Goal: Task Accomplishment & Management: Manage account settings

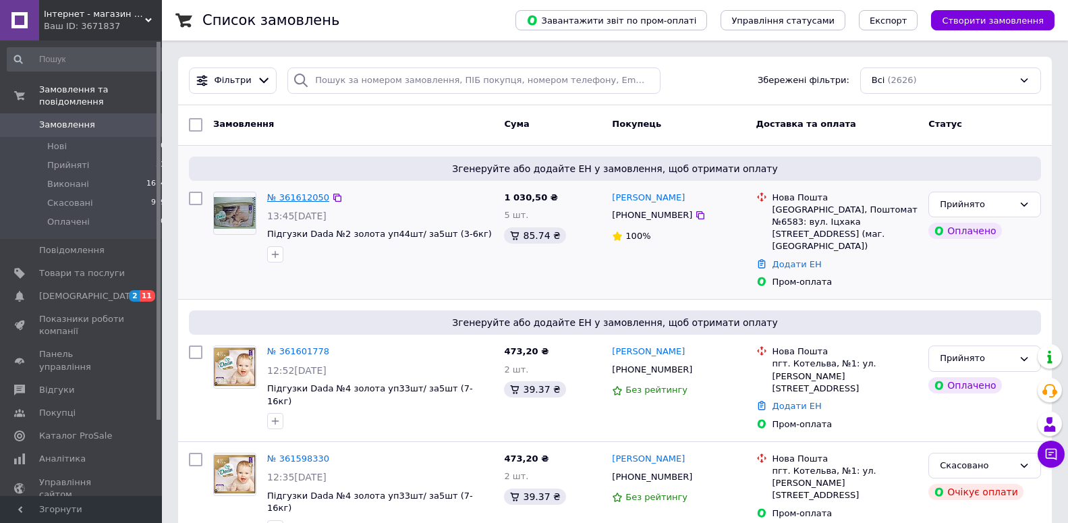
click at [293, 198] on link "№ 361612050" at bounding box center [298, 197] width 62 height 10
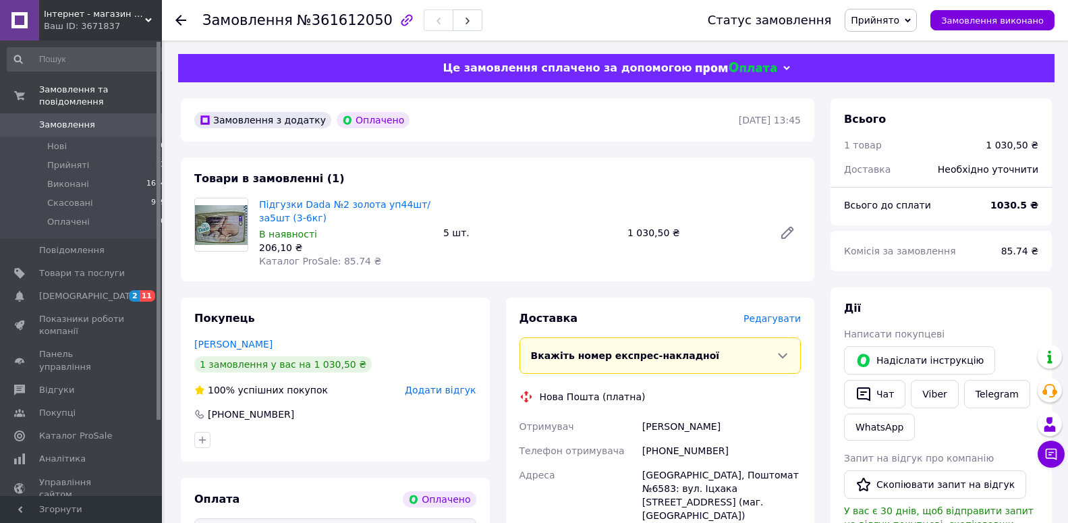
click at [774, 318] on span "Редагувати" at bounding box center [771, 318] width 57 height 11
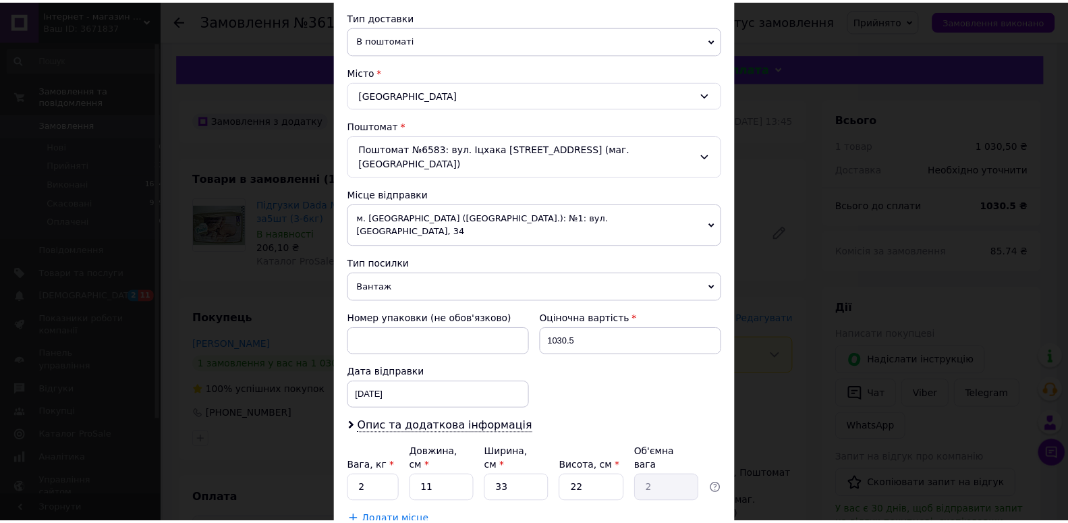
scroll to position [373, 0]
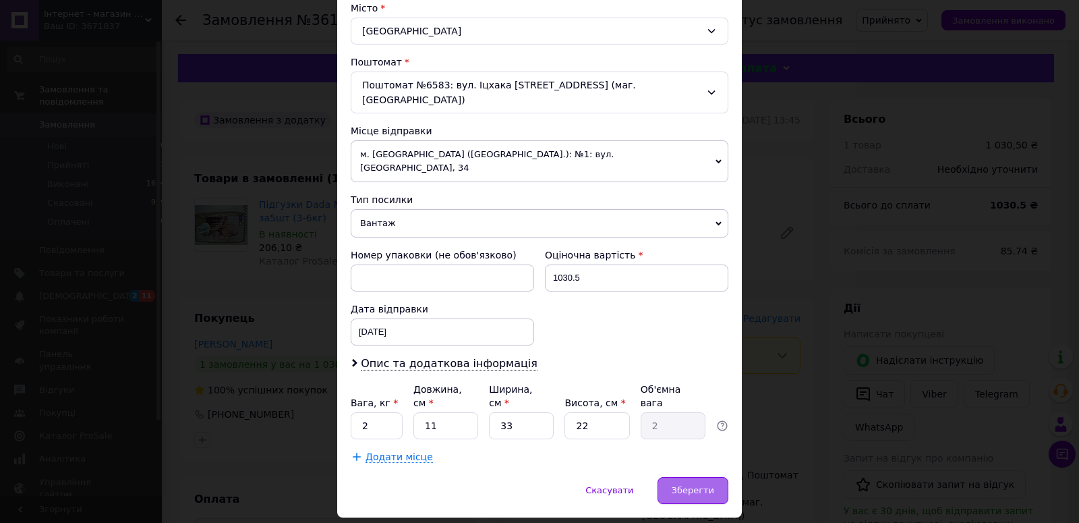
click at [698, 485] on span "Зберегти" at bounding box center [693, 490] width 42 height 10
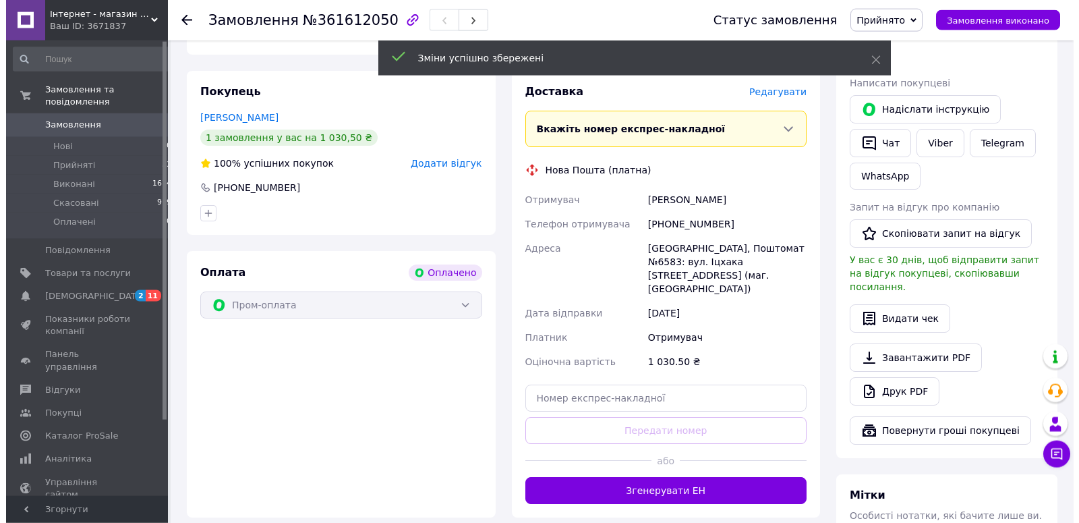
scroll to position [275, 0]
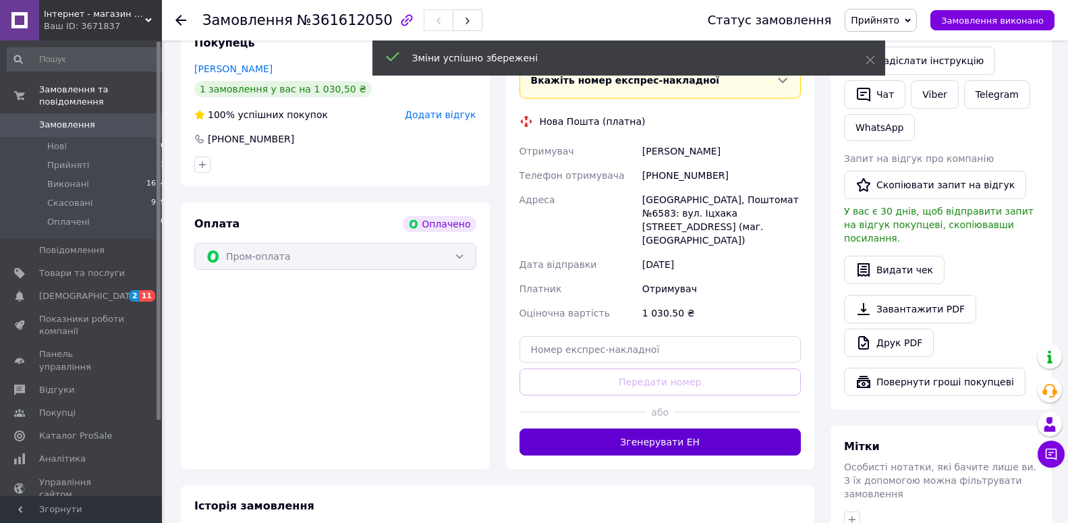
click at [682, 428] on button "Згенерувати ЕН" at bounding box center [660, 441] width 282 height 27
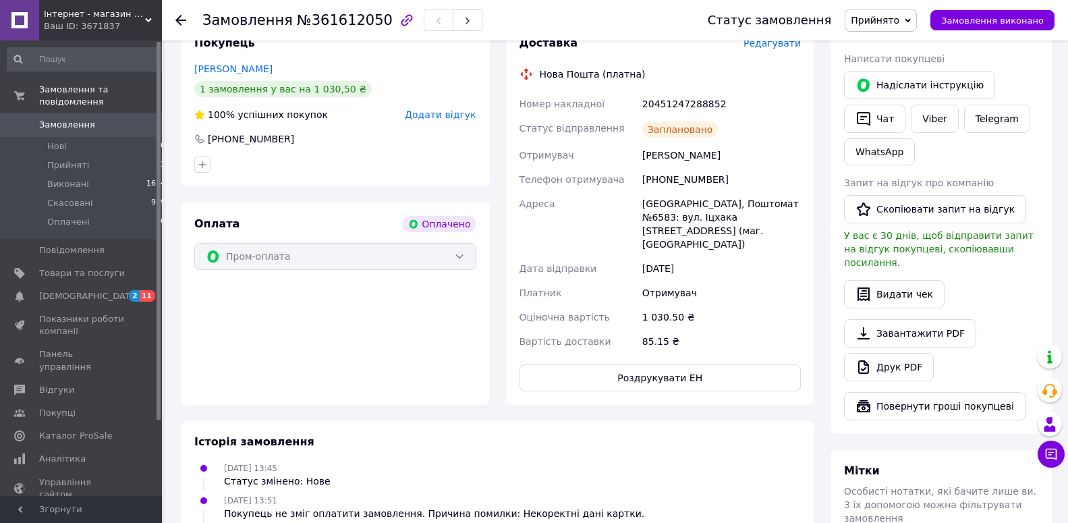
click at [768, 49] on span "Редагувати" at bounding box center [771, 43] width 57 height 11
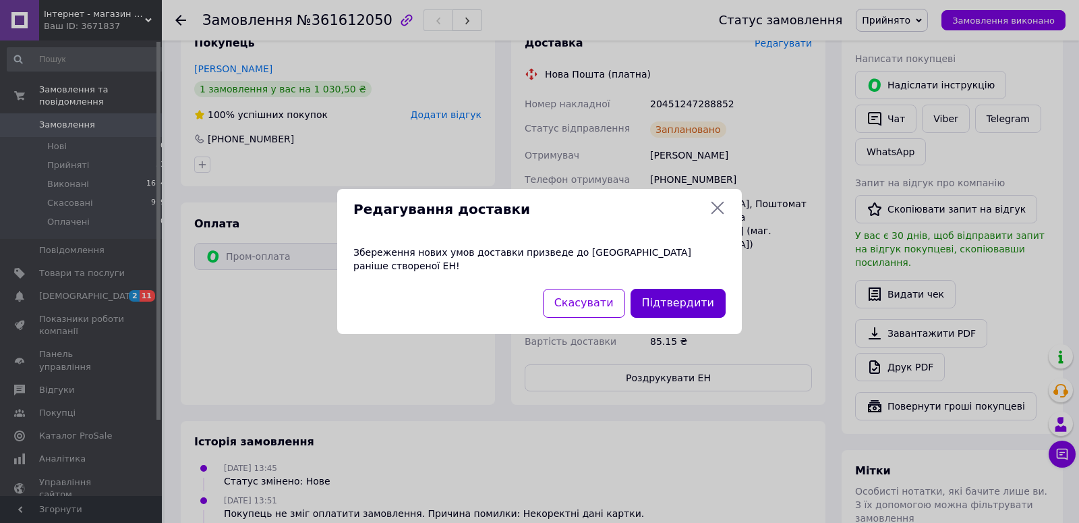
click at [708, 300] on button "Підтвердити" at bounding box center [678, 303] width 95 height 29
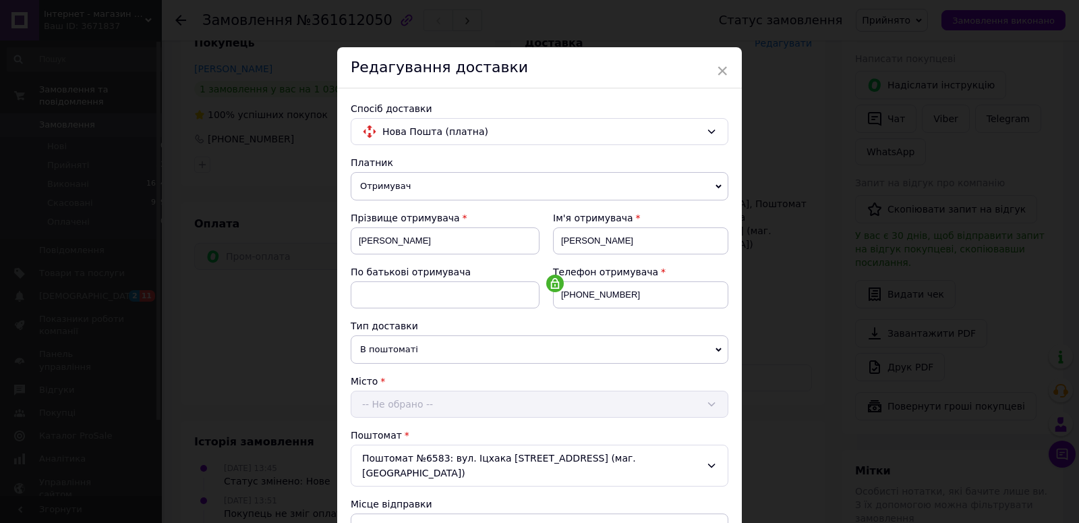
scroll to position [231, 0]
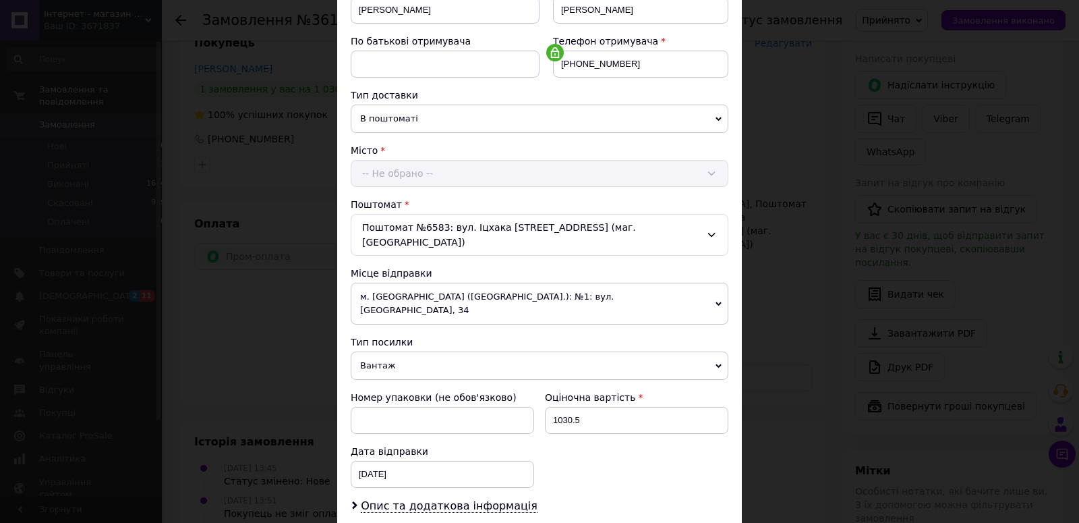
click at [694, 283] on span "м. [GEOGRAPHIC_DATA] ([GEOGRAPHIC_DATA].): №1: вул. [GEOGRAPHIC_DATA], 34" at bounding box center [540, 304] width 378 height 42
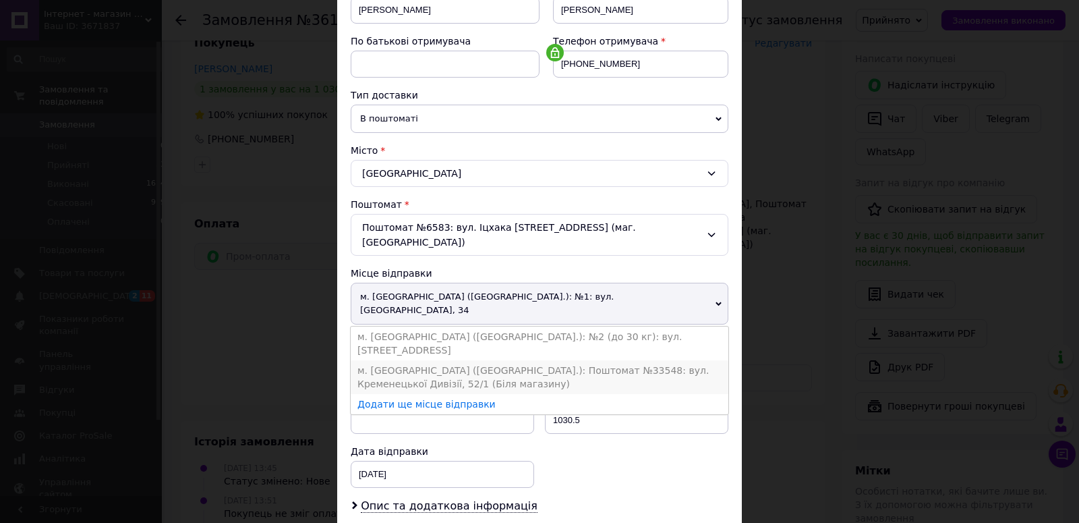
click at [671, 360] on li "м. [GEOGRAPHIC_DATA] ([GEOGRAPHIC_DATA].): Поштомат №33548: вул. Кременецької Д…" at bounding box center [540, 377] width 378 height 34
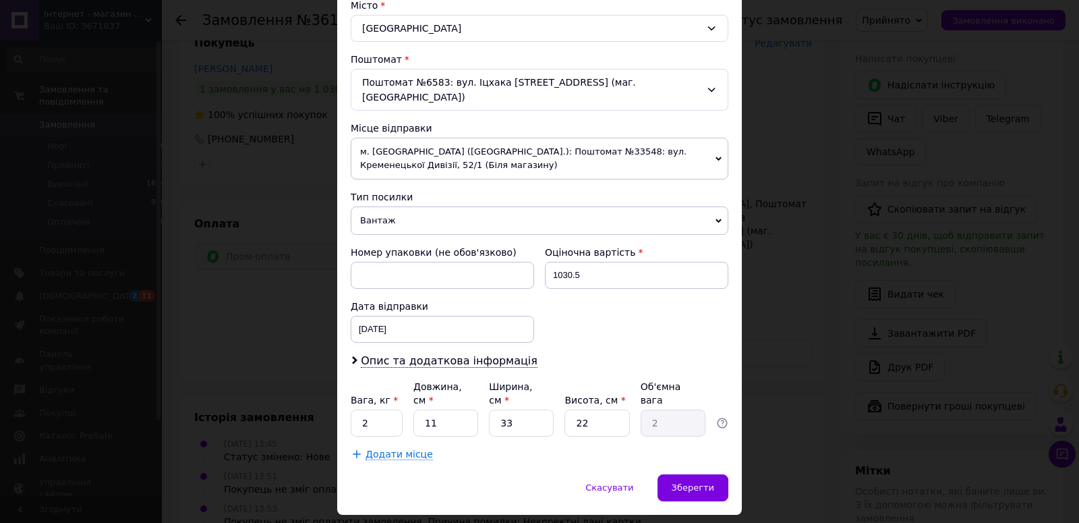
scroll to position [387, 0]
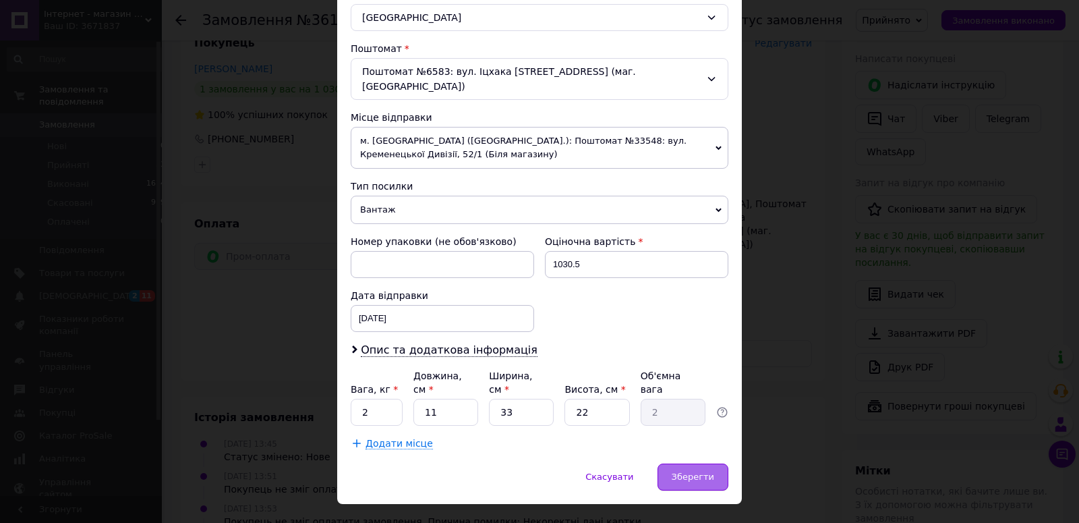
click at [684, 472] on span "Зберегти" at bounding box center [693, 477] width 42 height 10
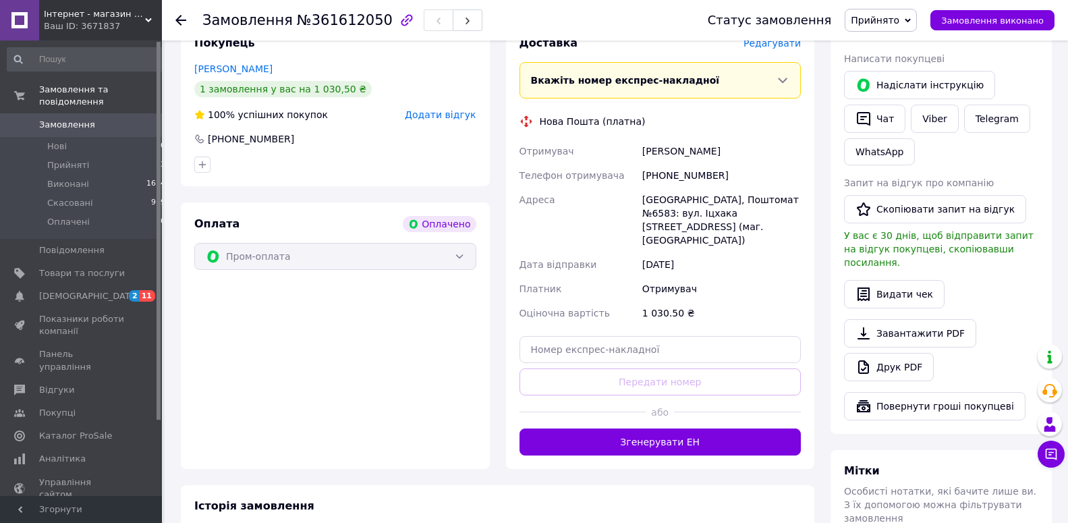
click at [772, 46] on span "Редагувати" at bounding box center [771, 43] width 57 height 11
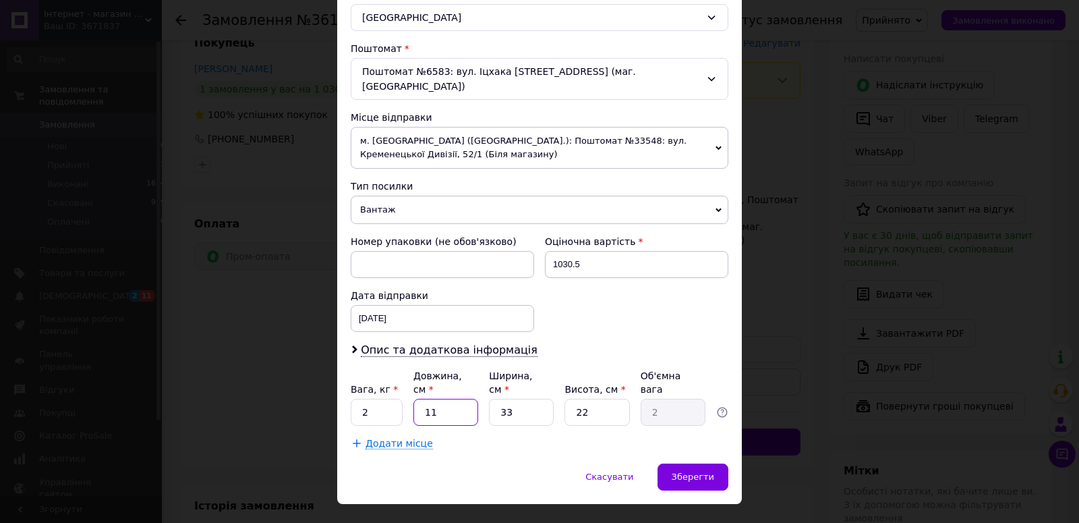
click at [455, 399] on input "11" at bounding box center [446, 412] width 65 height 27
type input "1"
type input "0.18"
type input "6"
type input "1.09"
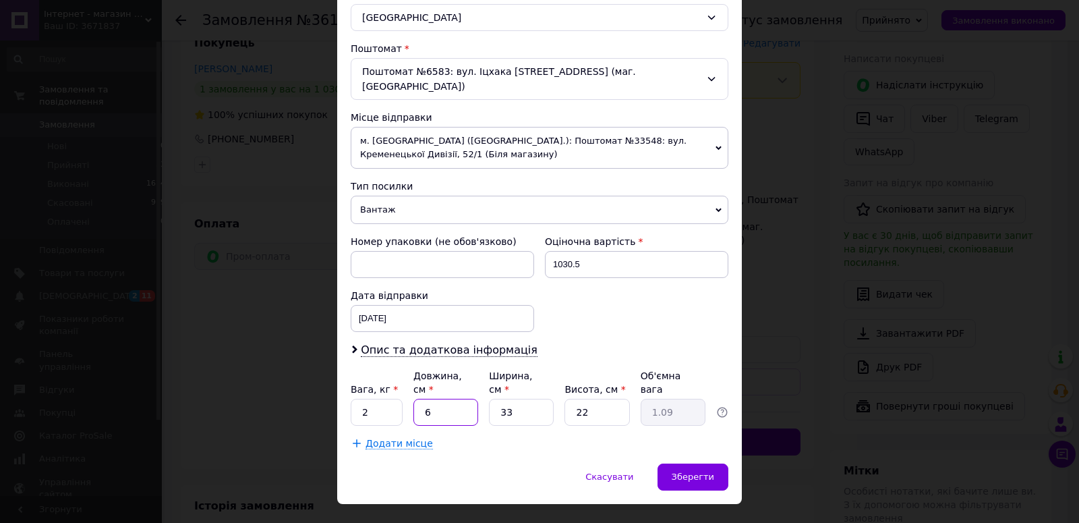
type input "60"
type input "10.89"
type input "60"
click at [514, 399] on input "33" at bounding box center [521, 412] width 65 height 27
type input "3"
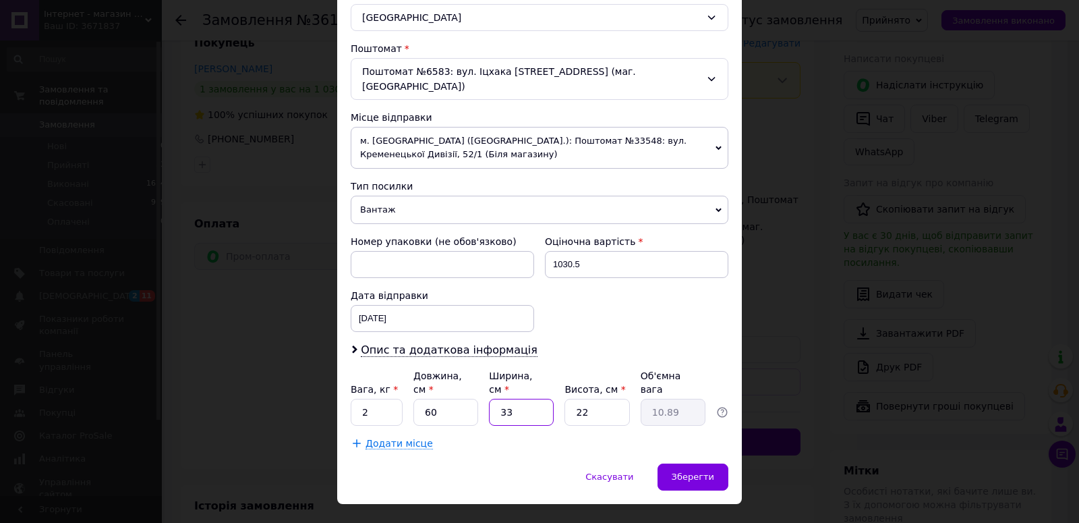
type input "0.99"
type input "5"
type input "1.65"
type input "50"
type input "16.5"
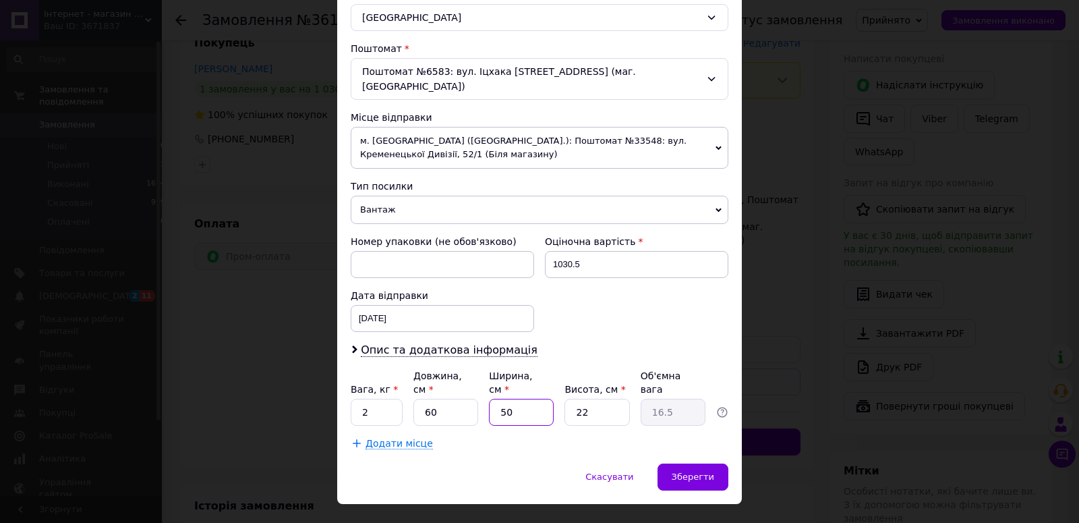
type input "50"
click at [606, 399] on input "22" at bounding box center [597, 412] width 65 height 27
type input "2"
type input "1.5"
type input "3"
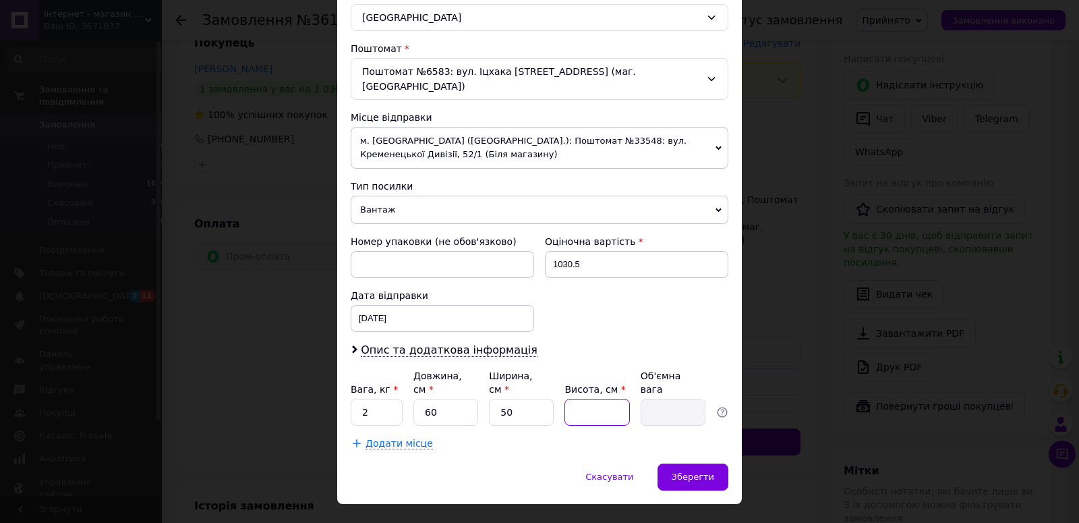
type input "2.25"
type input "30"
type input "22.5"
type input "30"
click at [682, 463] on div "Зберегти" at bounding box center [693, 476] width 71 height 27
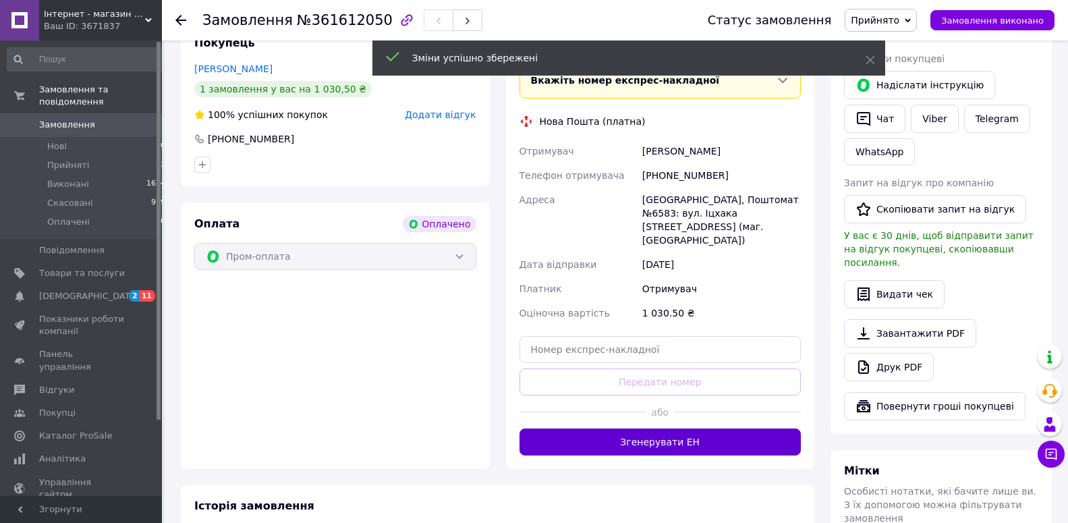
click at [638, 428] on button "Згенерувати ЕН" at bounding box center [660, 441] width 282 height 27
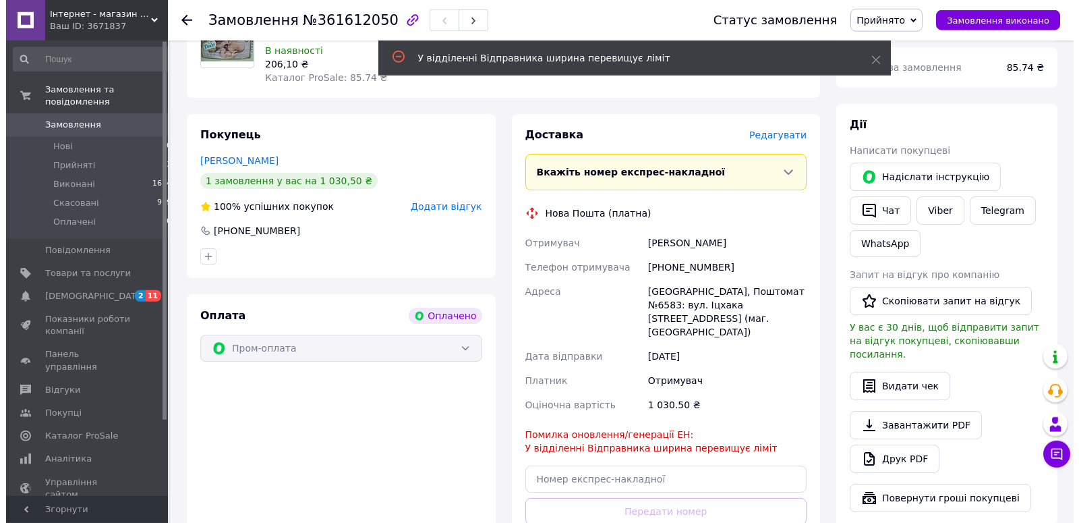
scroll to position [138, 0]
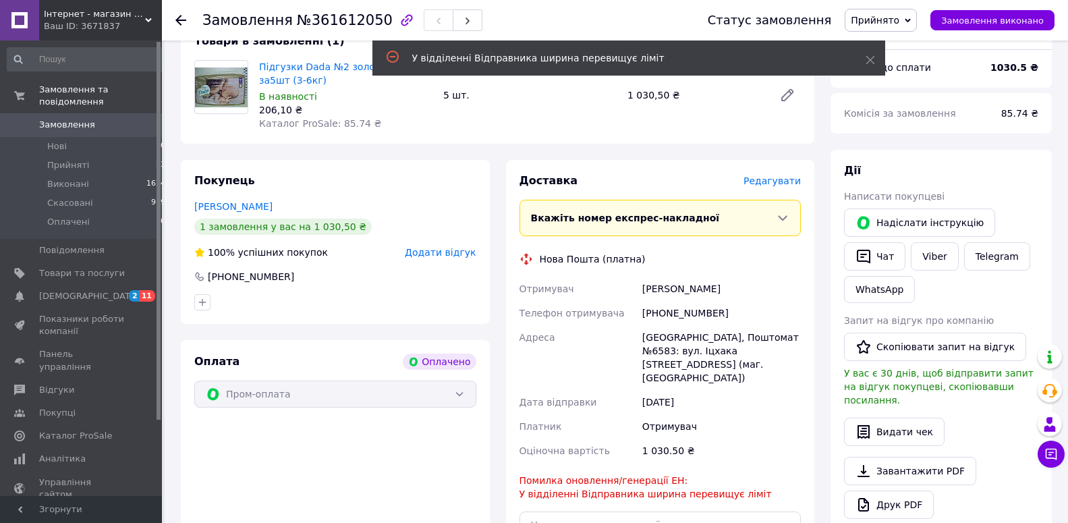
click at [783, 177] on span "Редагувати" at bounding box center [771, 180] width 57 height 11
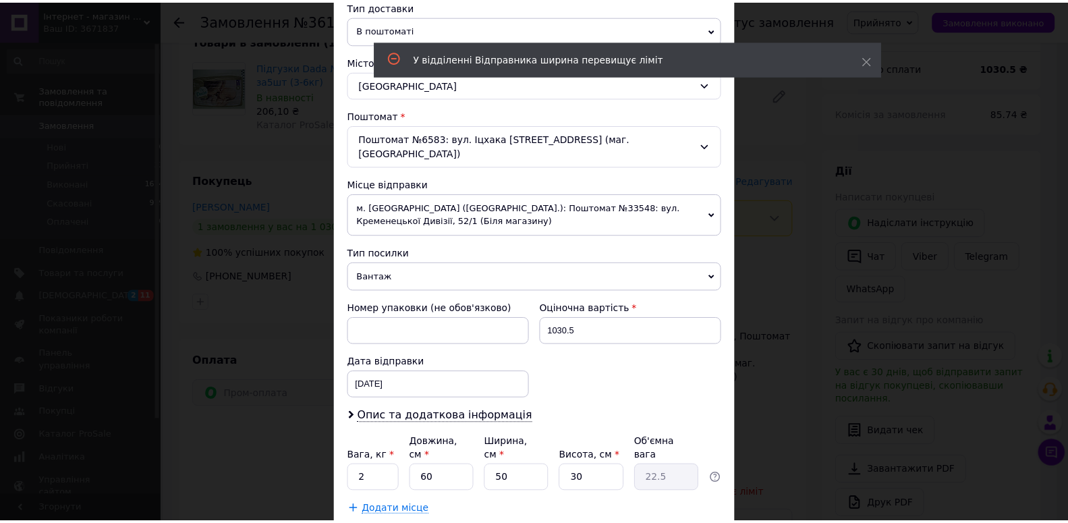
scroll to position [385, 0]
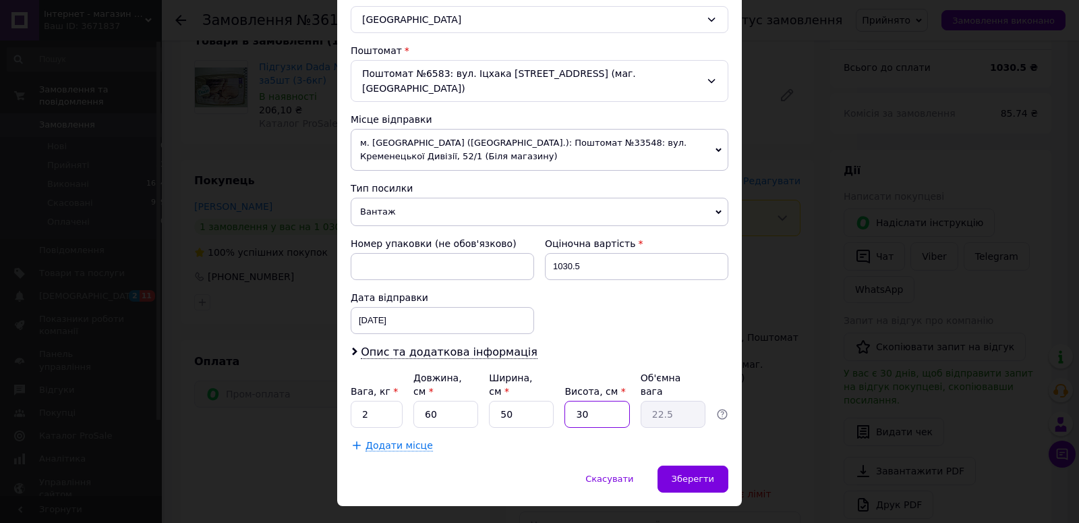
click at [575, 401] on input "30" at bounding box center [597, 414] width 65 height 27
type input "0"
type input "0.1"
type input "20"
type input "15"
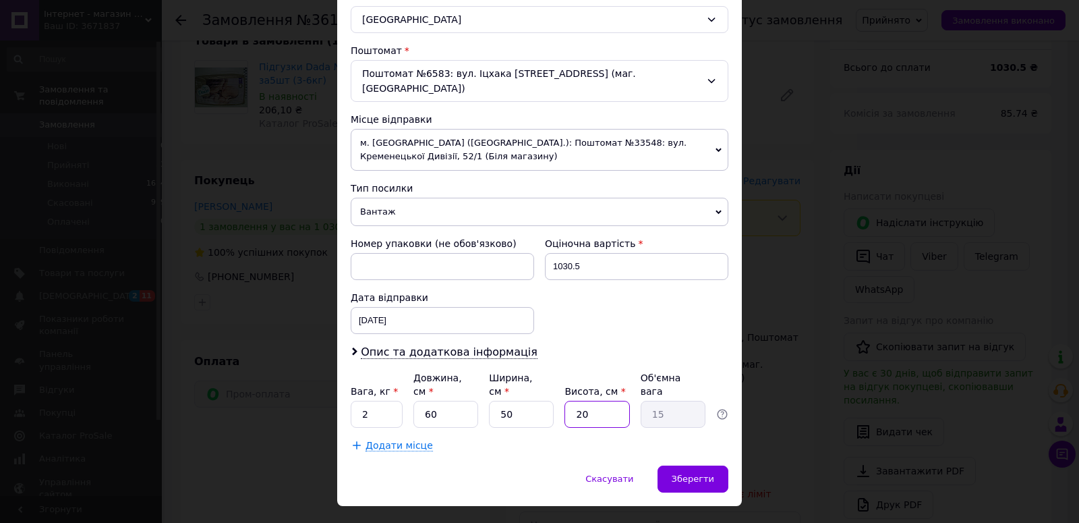
type input "20"
click at [532, 401] on input "50" at bounding box center [521, 414] width 65 height 27
type input "5"
type input "1.5"
type input "2"
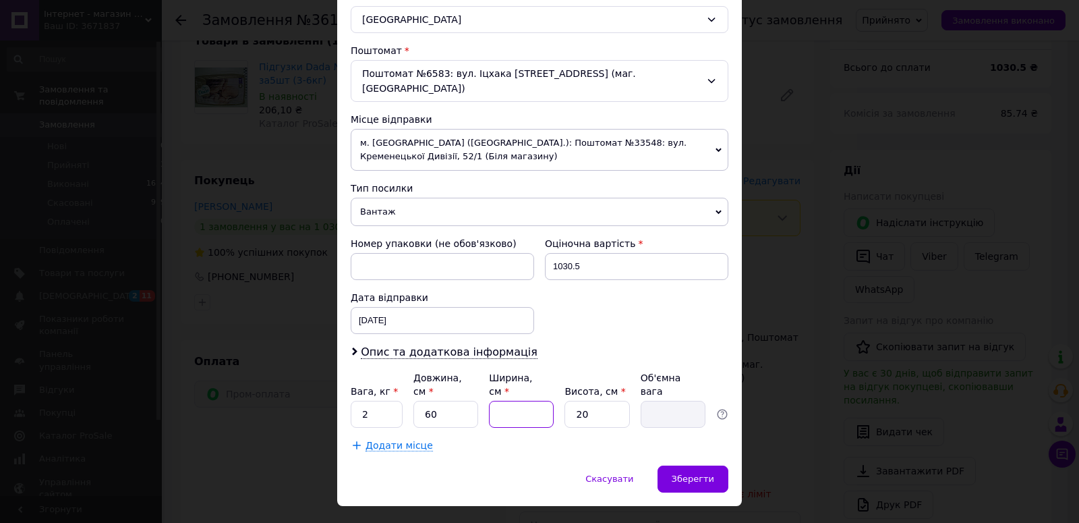
type input "0.6"
type input "27"
type input "8.1"
type input "27"
click at [457, 401] on input "60" at bounding box center [446, 414] width 65 height 27
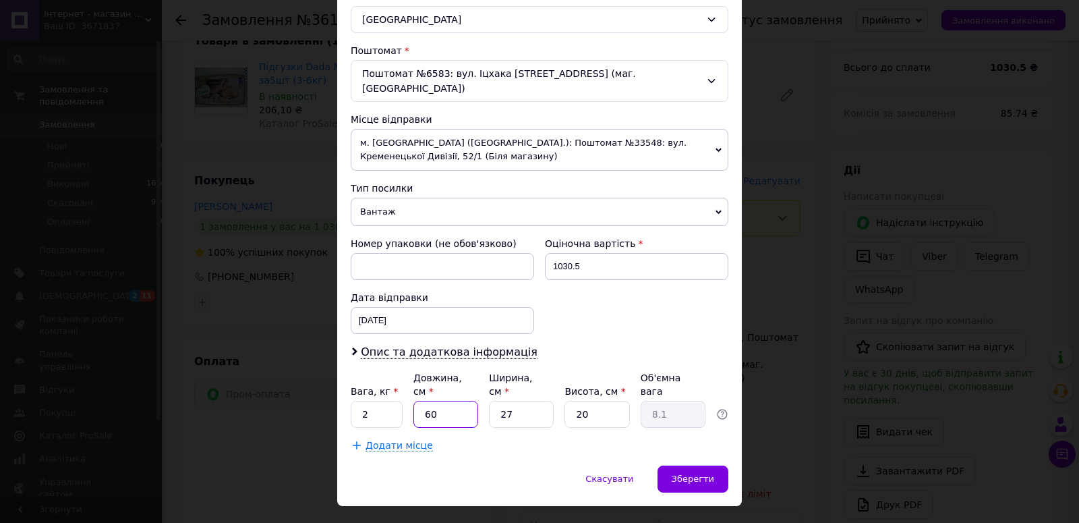
type input "6"
type input "0.81"
type input "4"
type input "0.54"
type input "40"
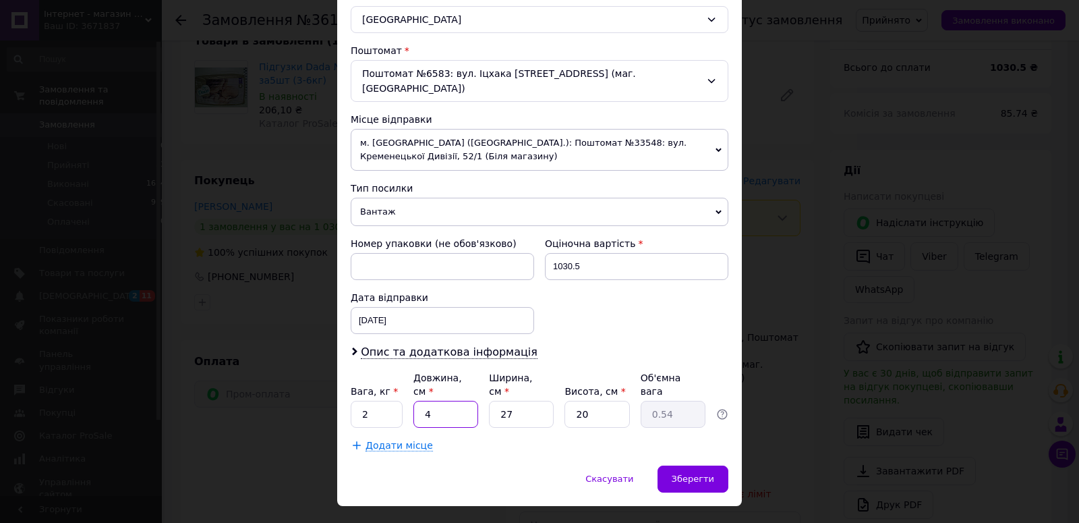
type input "5.4"
type input "40"
click at [379, 401] on input "2" at bounding box center [377, 414] width 52 height 27
type input "3"
click at [709, 465] on div "Зберегти" at bounding box center [693, 478] width 71 height 27
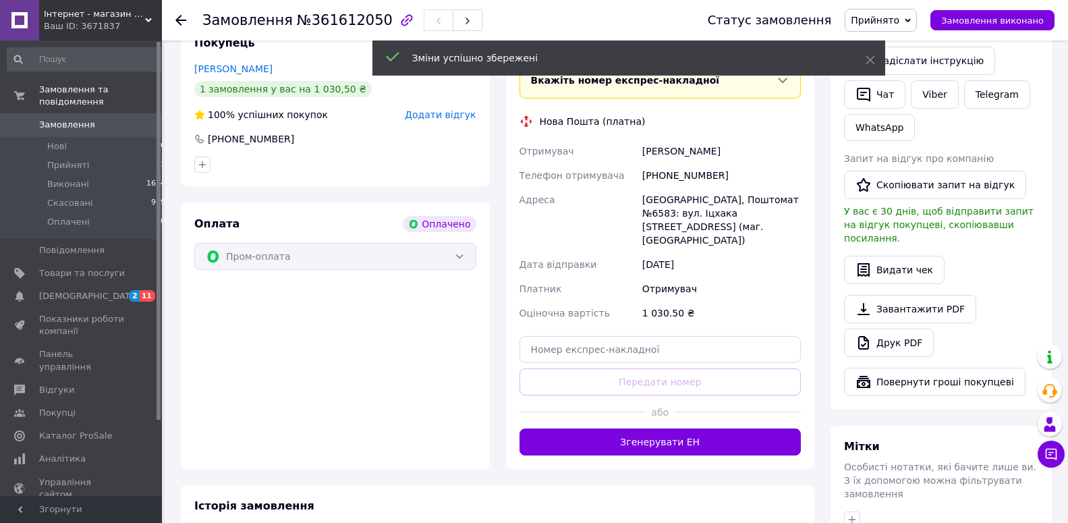
scroll to position [32, 0]
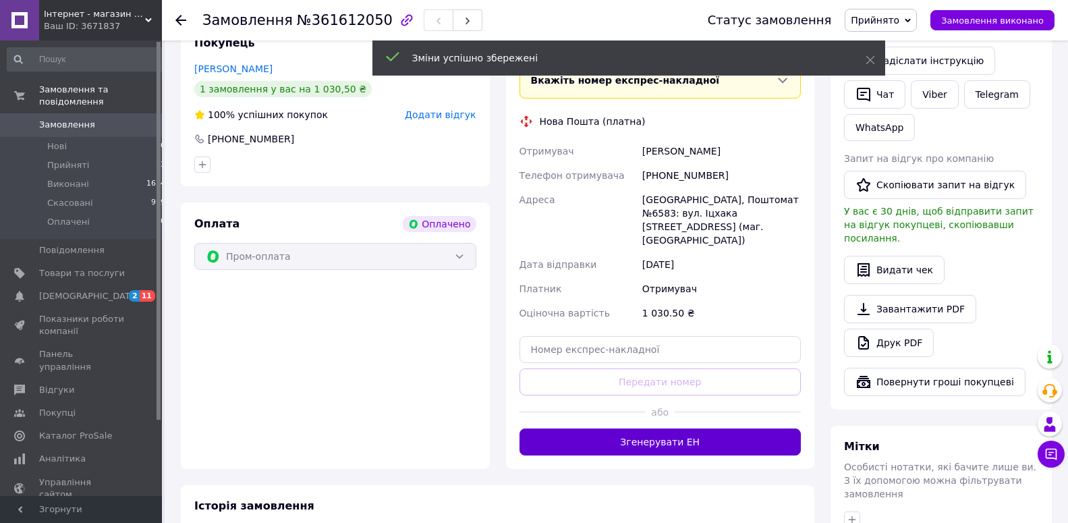
click at [674, 428] on button "Згенерувати ЕН" at bounding box center [660, 441] width 282 height 27
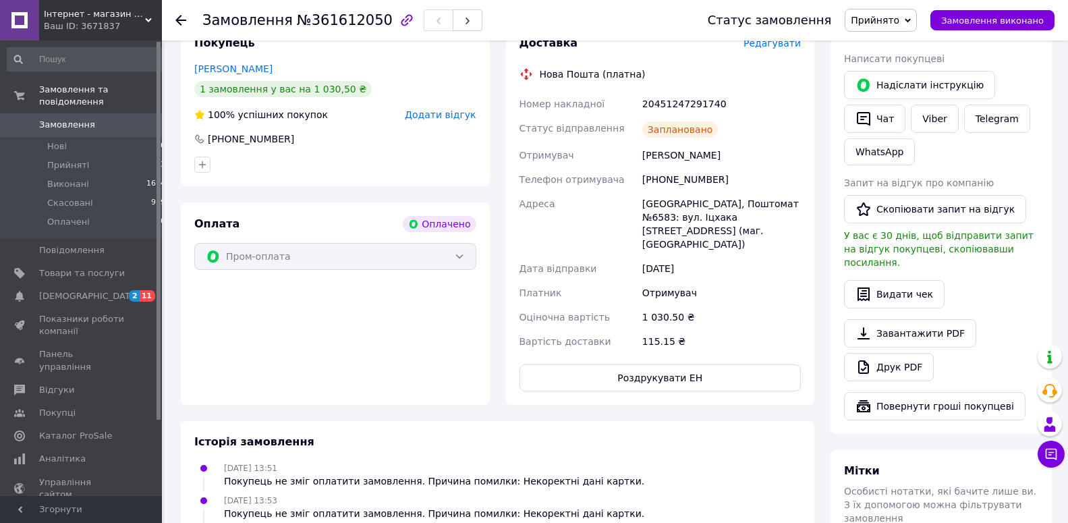
scroll to position [65, 0]
click at [88, 156] on li "Прийняті 33" at bounding box center [86, 165] width 173 height 19
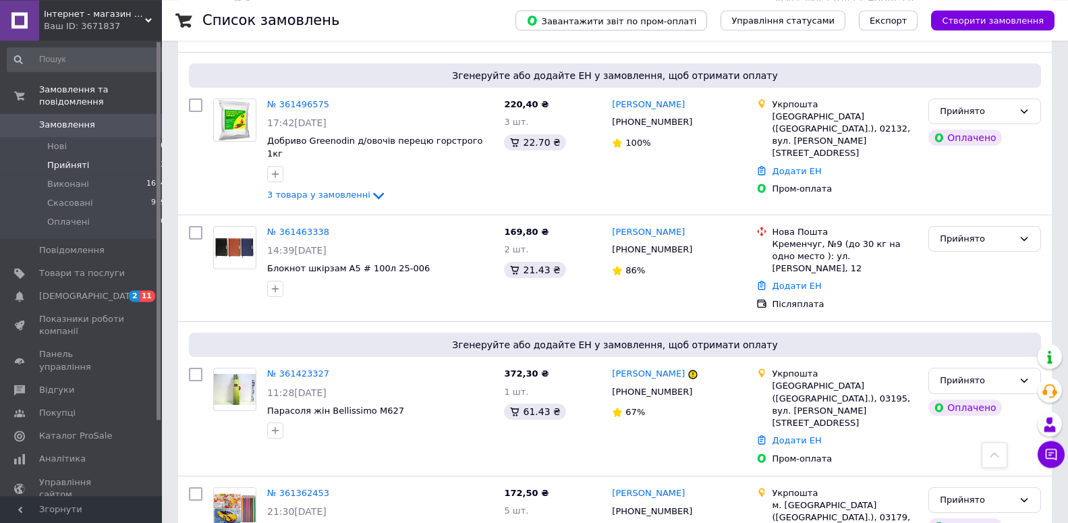
scroll to position [619, 0]
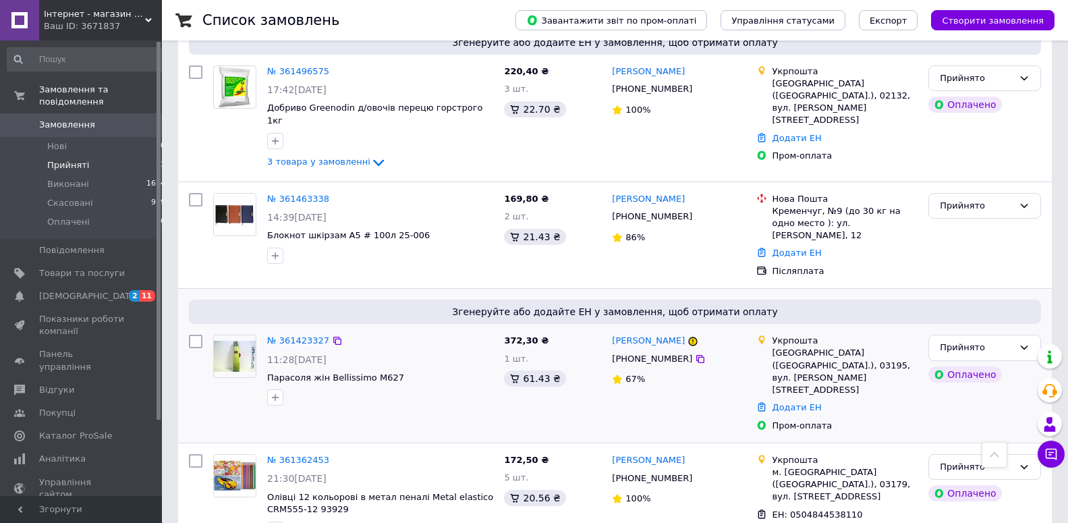
click at [286, 333] on div "№ 361423327" at bounding box center [298, 341] width 65 height 16
click at [288, 335] on link "№ 361423327" at bounding box center [298, 340] width 62 height 10
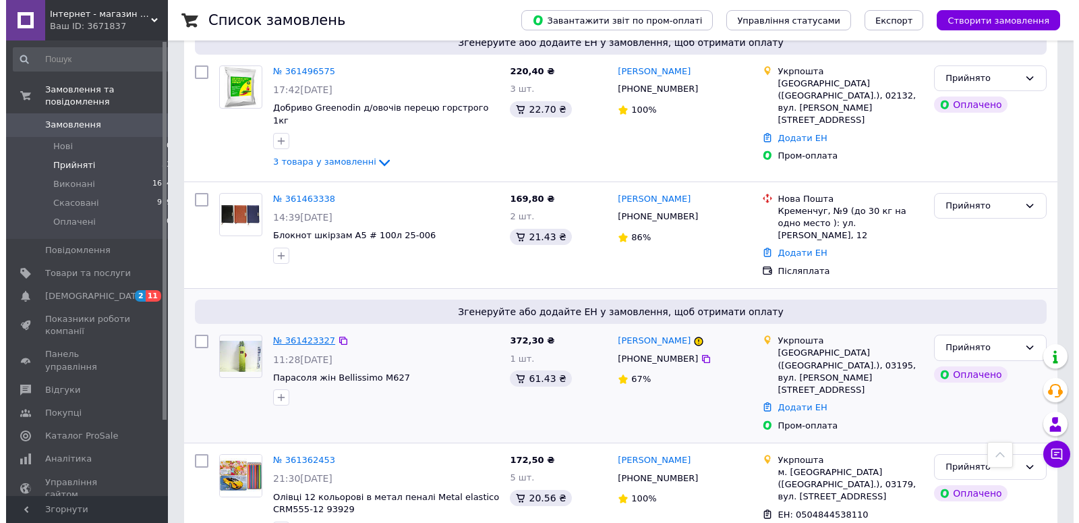
scroll to position [94, 0]
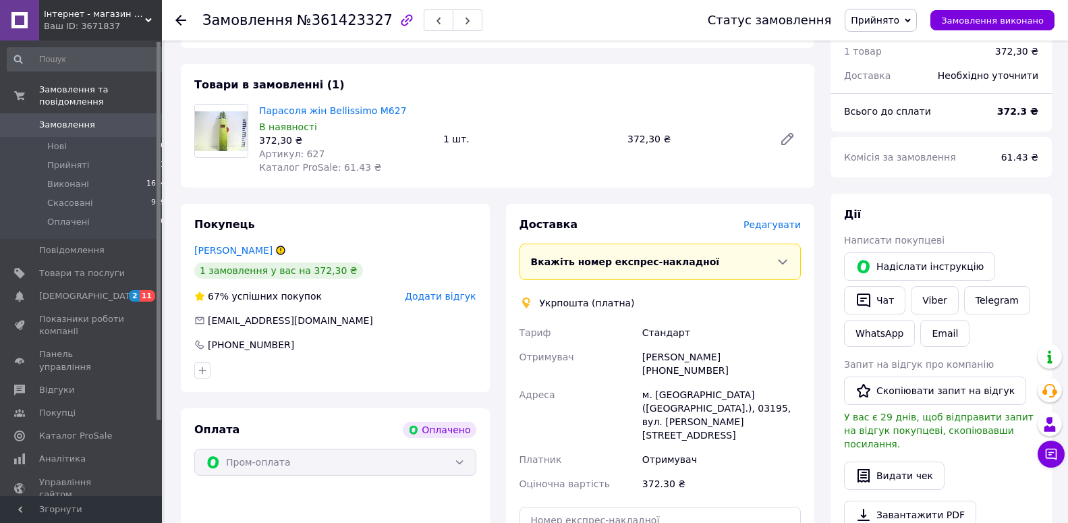
click at [766, 223] on span "Редагувати" at bounding box center [771, 224] width 57 height 11
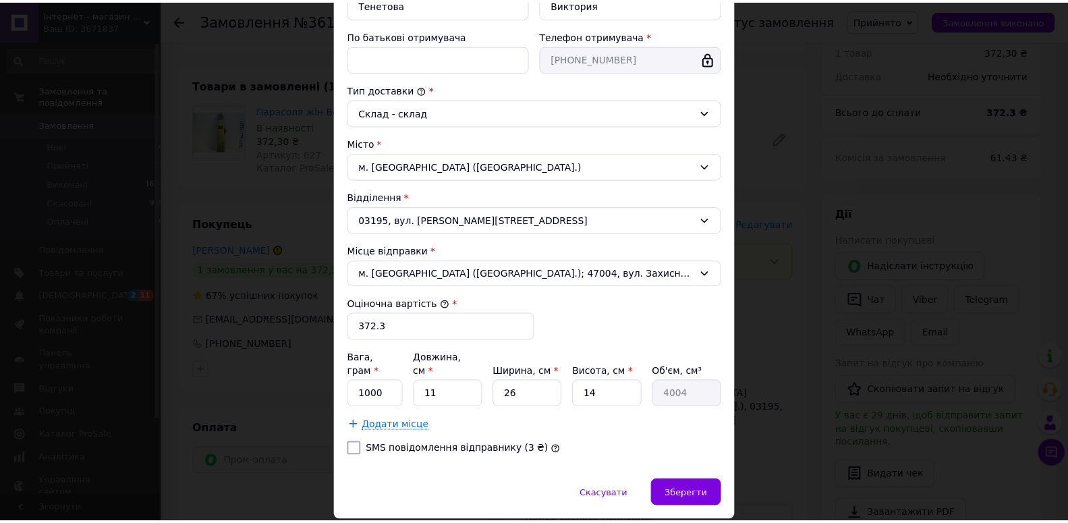
scroll to position [321, 0]
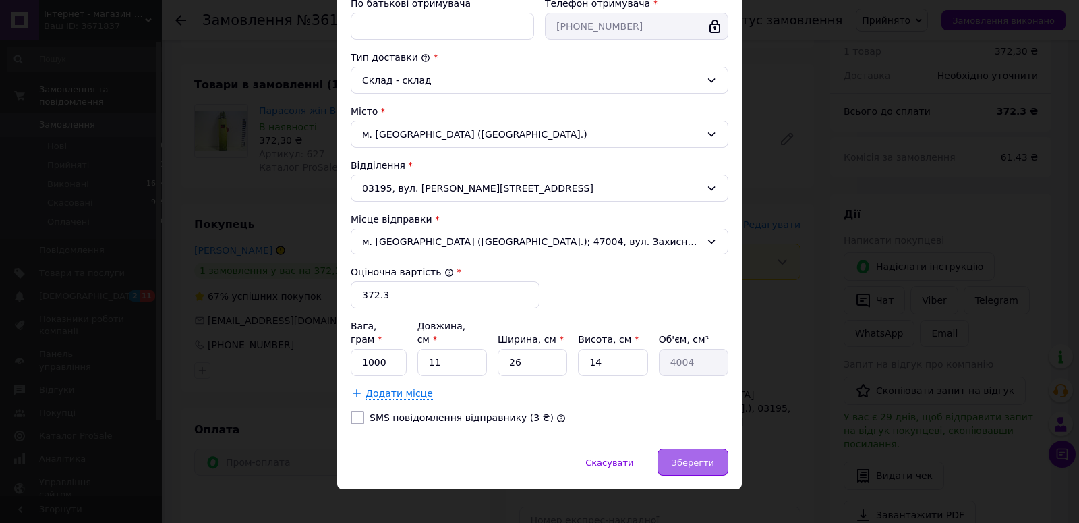
click at [668, 452] on div "Зберегти" at bounding box center [693, 462] width 71 height 27
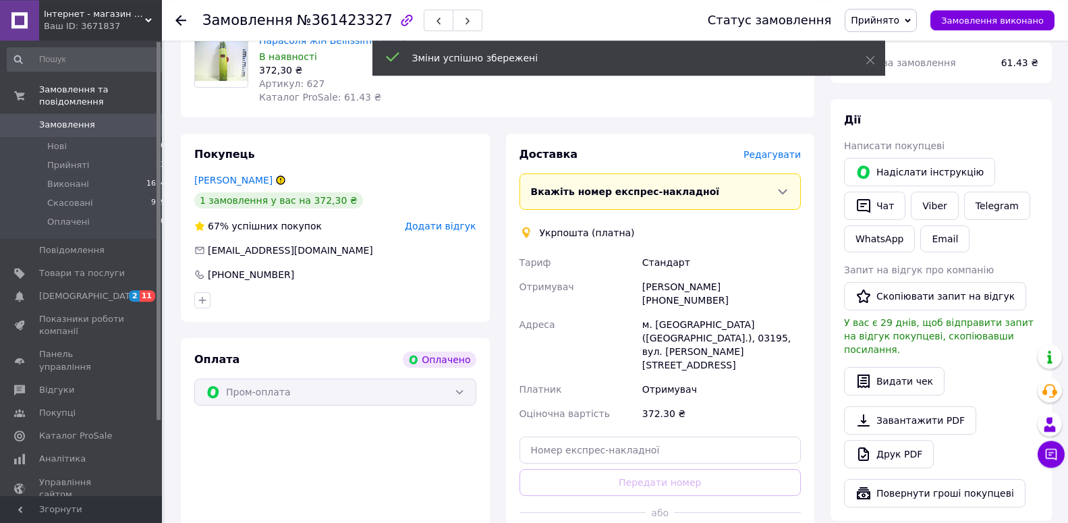
scroll to position [231, 0]
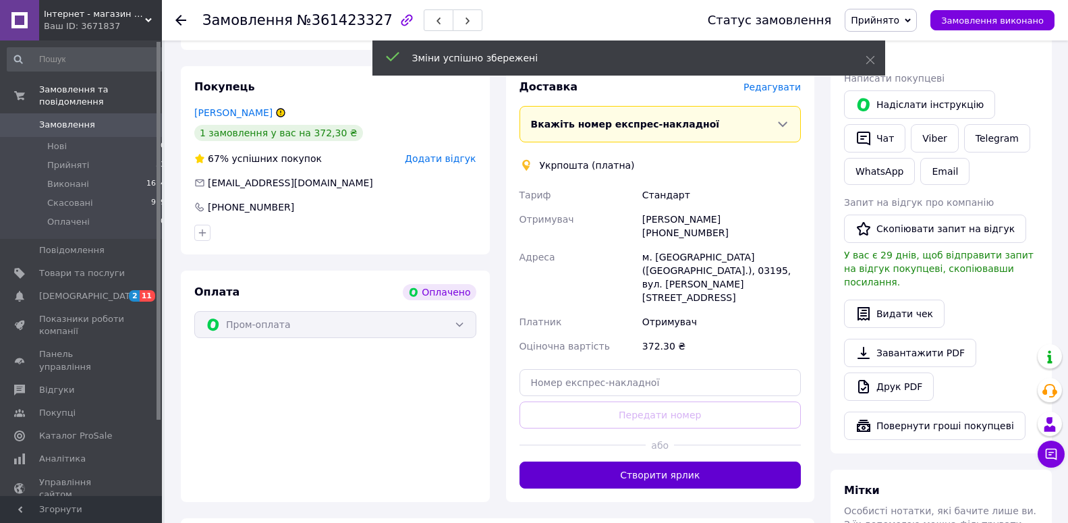
click at [633, 461] on button "Створити ярлик" at bounding box center [660, 474] width 282 height 27
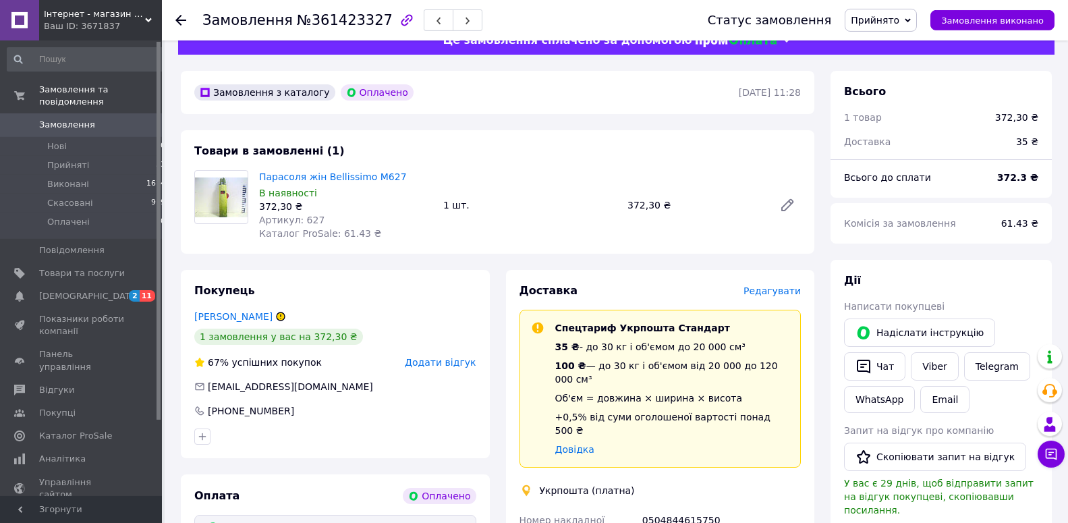
scroll to position [25, 0]
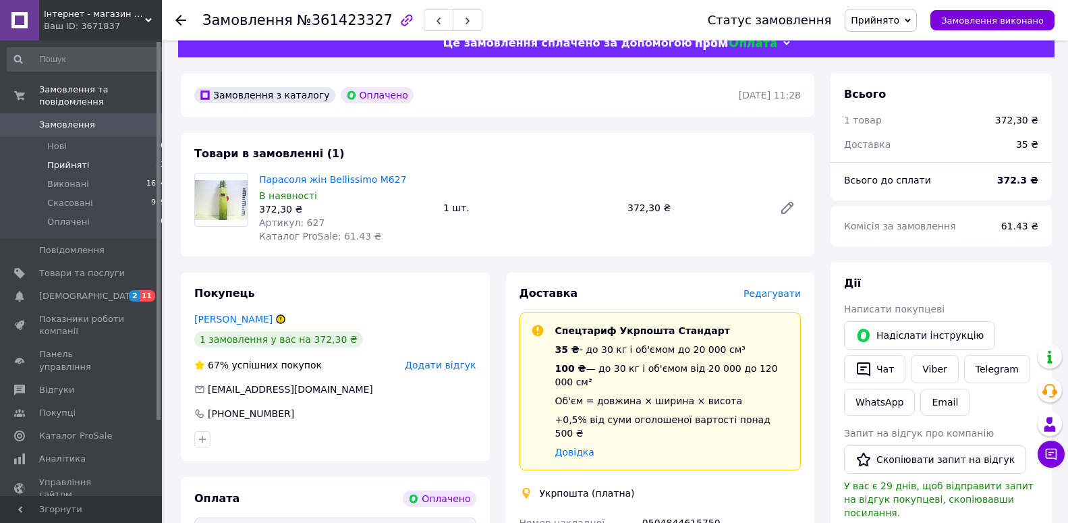
click at [96, 156] on li "Прийняті 33" at bounding box center [86, 165] width 173 height 19
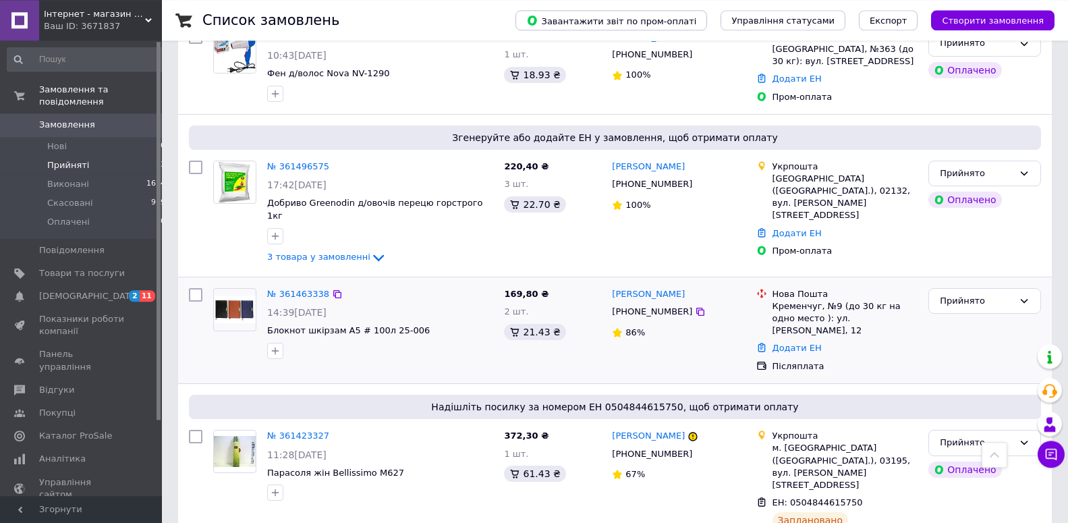
scroll to position [532, 0]
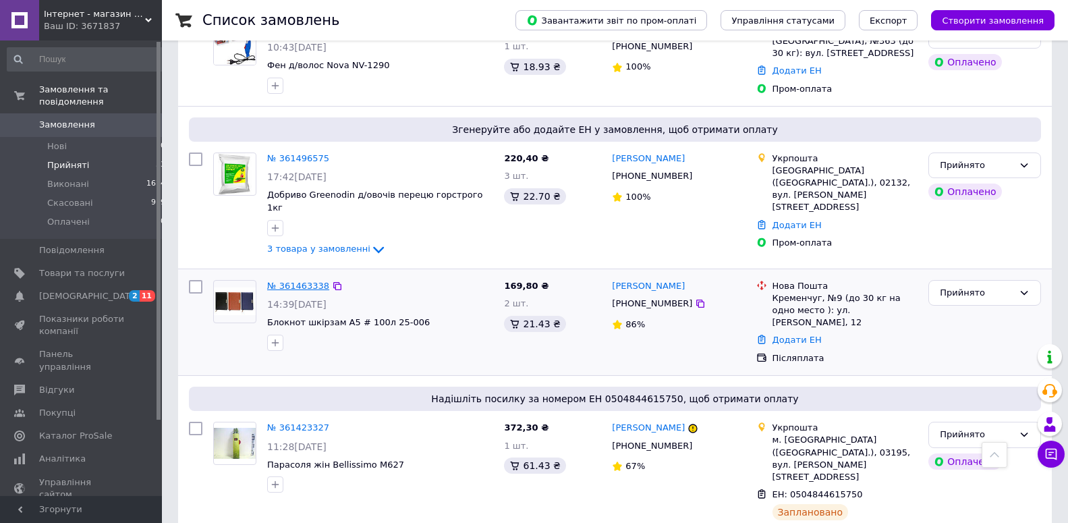
click at [301, 281] on link "№ 361463338" at bounding box center [298, 286] width 62 height 10
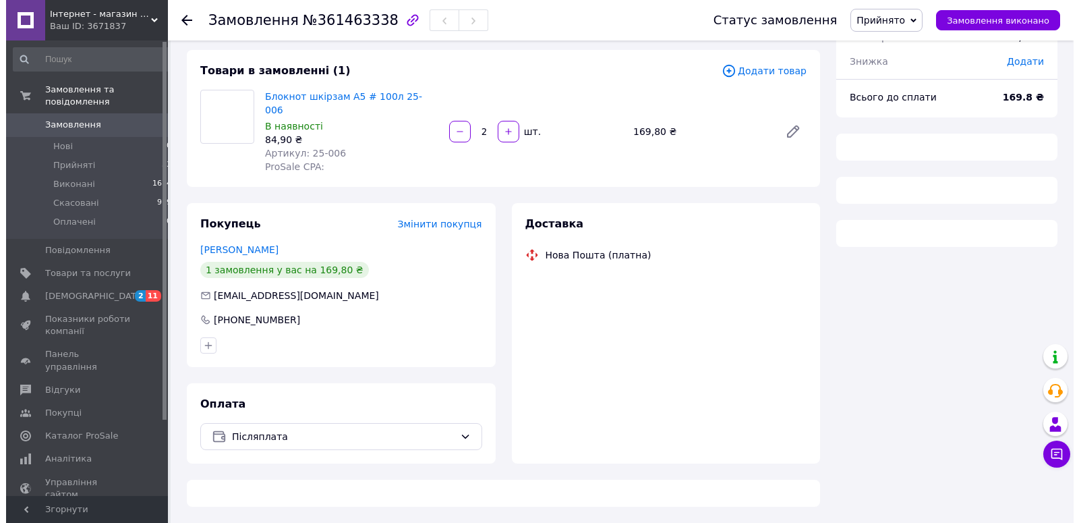
scroll to position [53, 0]
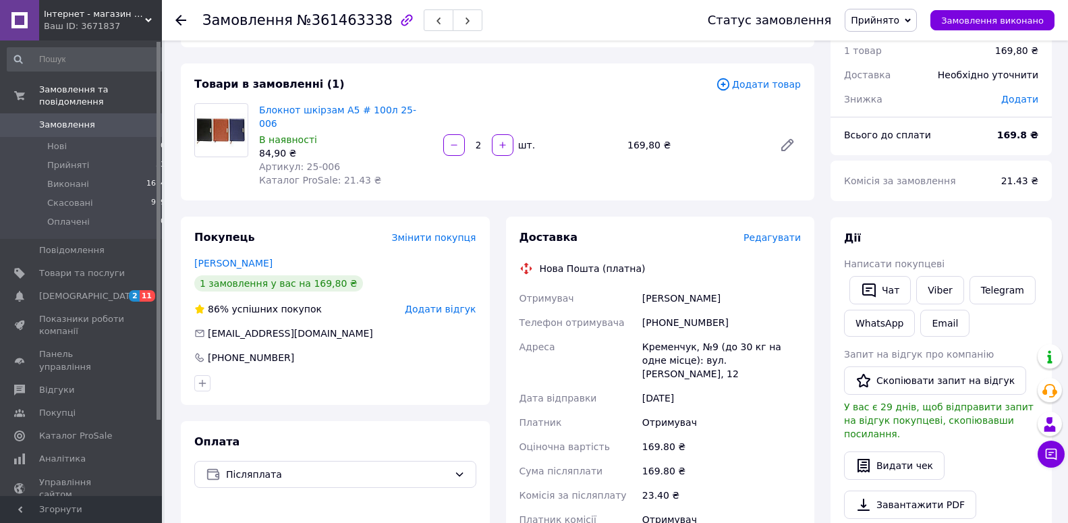
click at [773, 232] on span "Редагувати" at bounding box center [771, 237] width 57 height 11
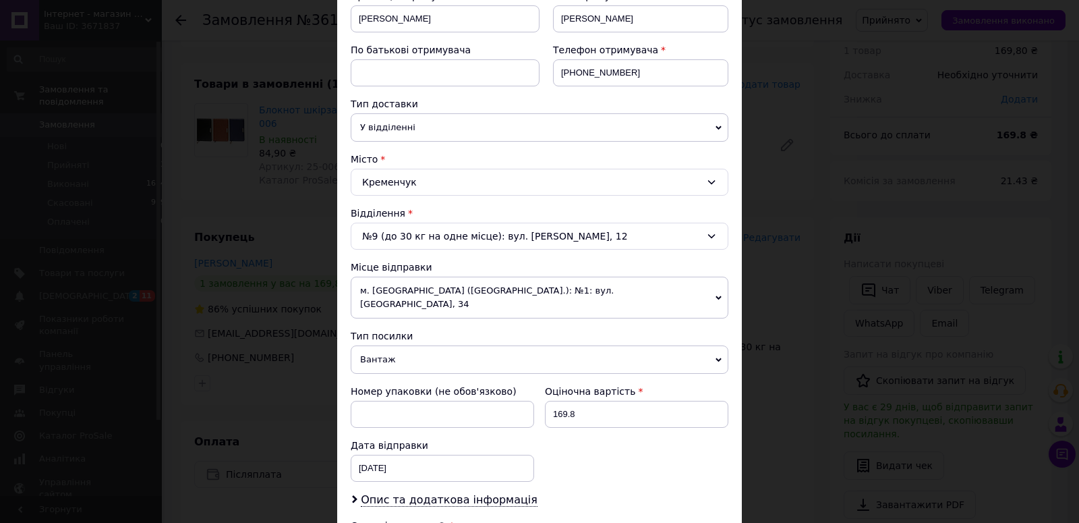
scroll to position [231, 0]
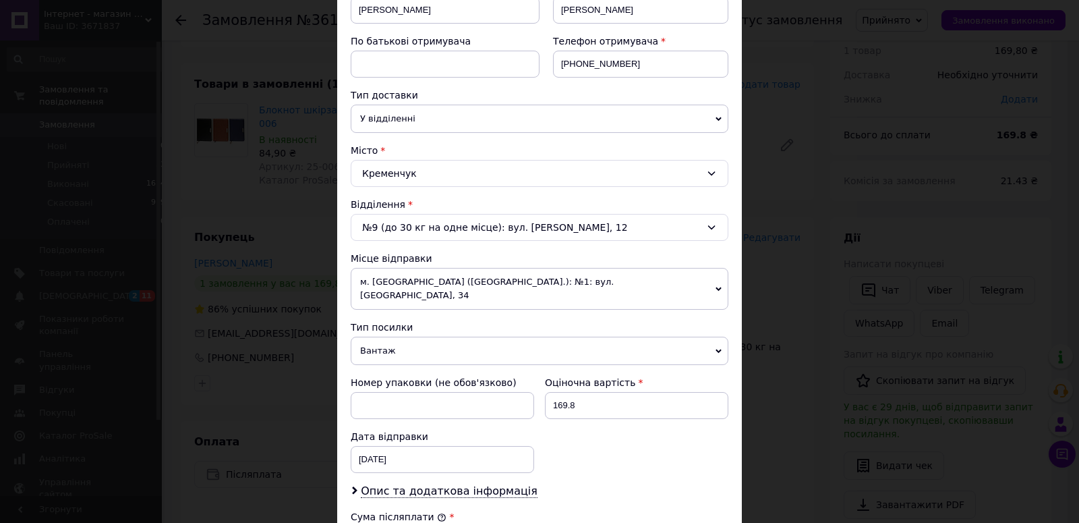
click at [692, 287] on span "м. [GEOGRAPHIC_DATA] ([GEOGRAPHIC_DATA].): №1: вул. [GEOGRAPHIC_DATA], 34" at bounding box center [540, 289] width 378 height 42
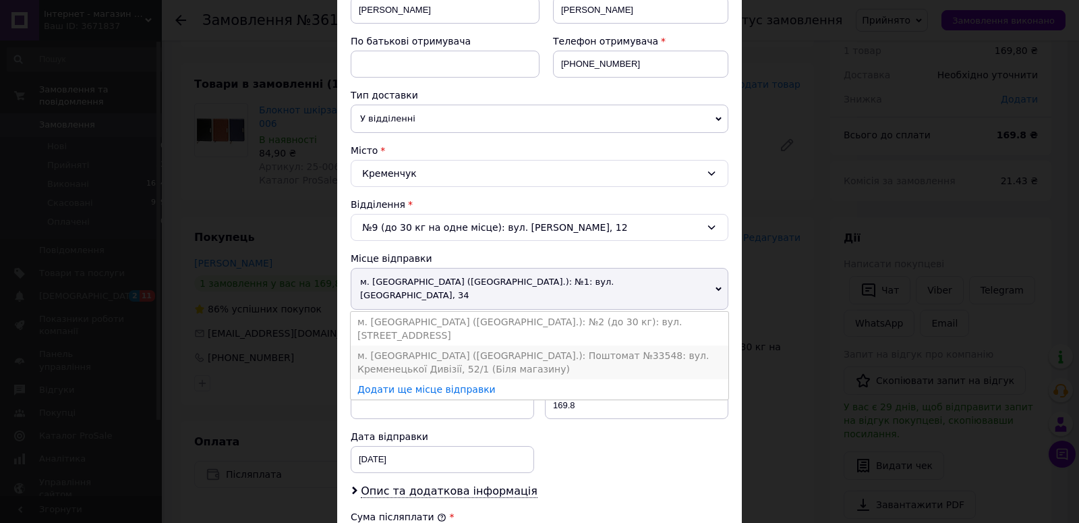
click at [668, 345] on li "м. [GEOGRAPHIC_DATA] ([GEOGRAPHIC_DATA].): Поштомат №33548: вул. Кременецької Д…" at bounding box center [540, 362] width 378 height 34
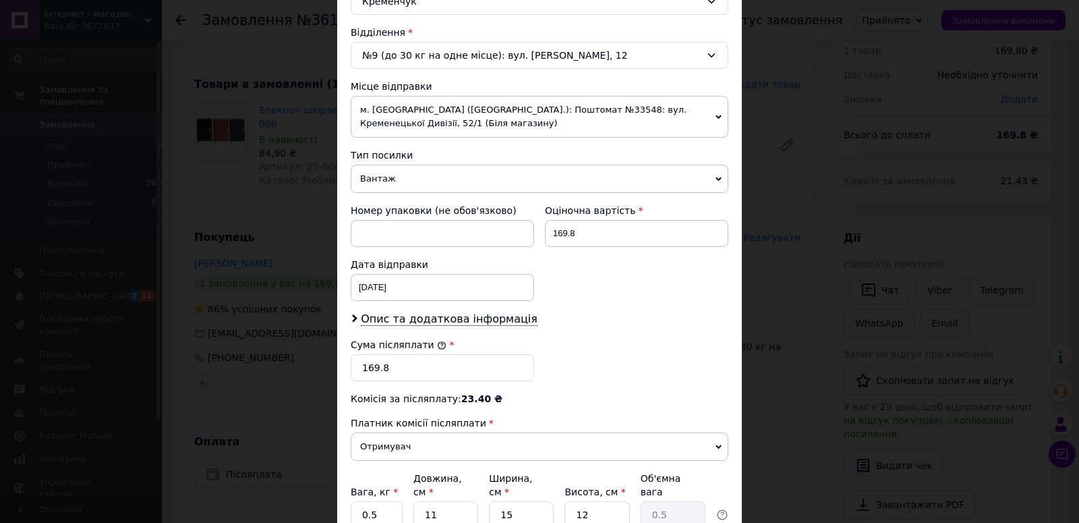
scroll to position [461, 0]
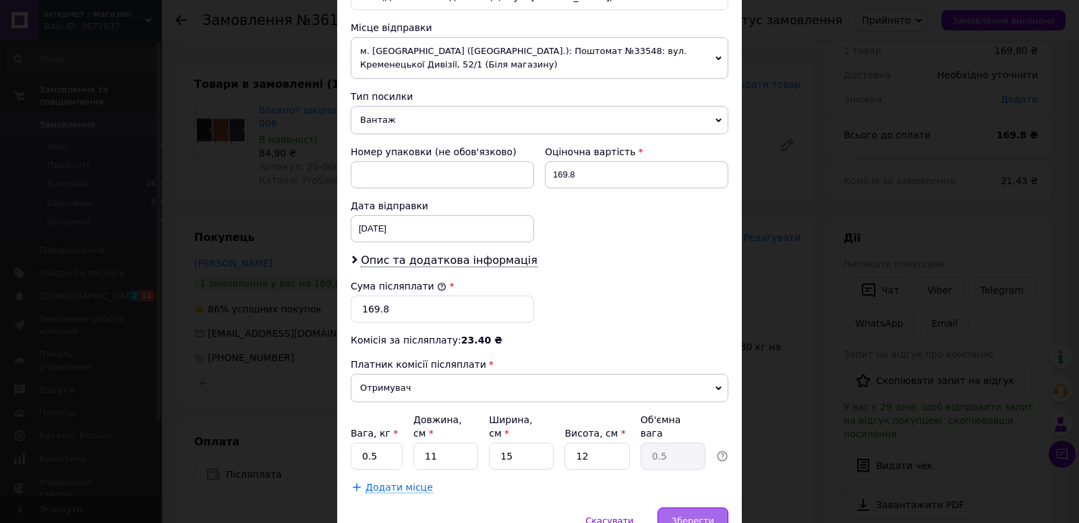
click at [681, 515] on span "Зберегти" at bounding box center [693, 520] width 42 height 10
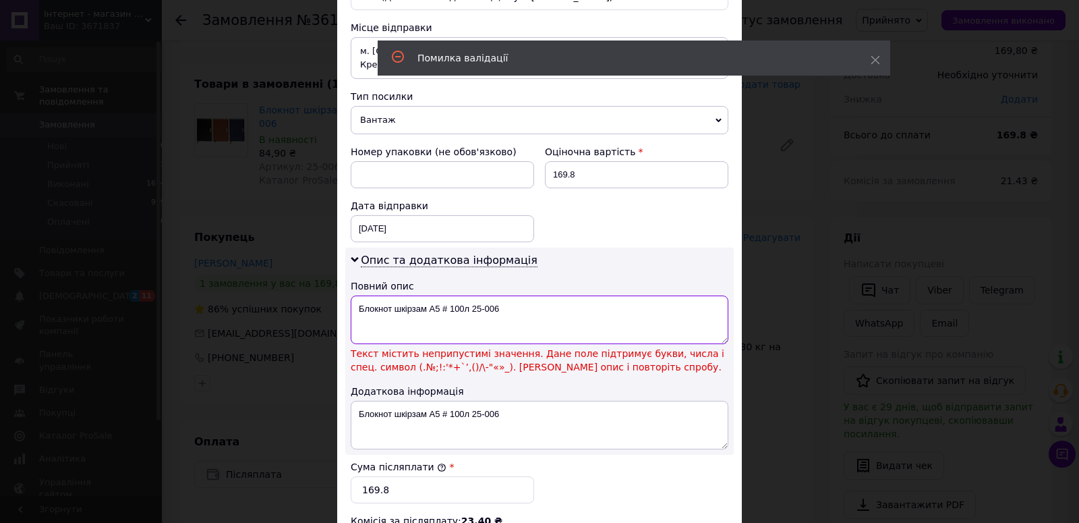
click at [519, 305] on textarea "Блокнот шкірзам A5 # 100л 25-006" at bounding box center [540, 319] width 378 height 49
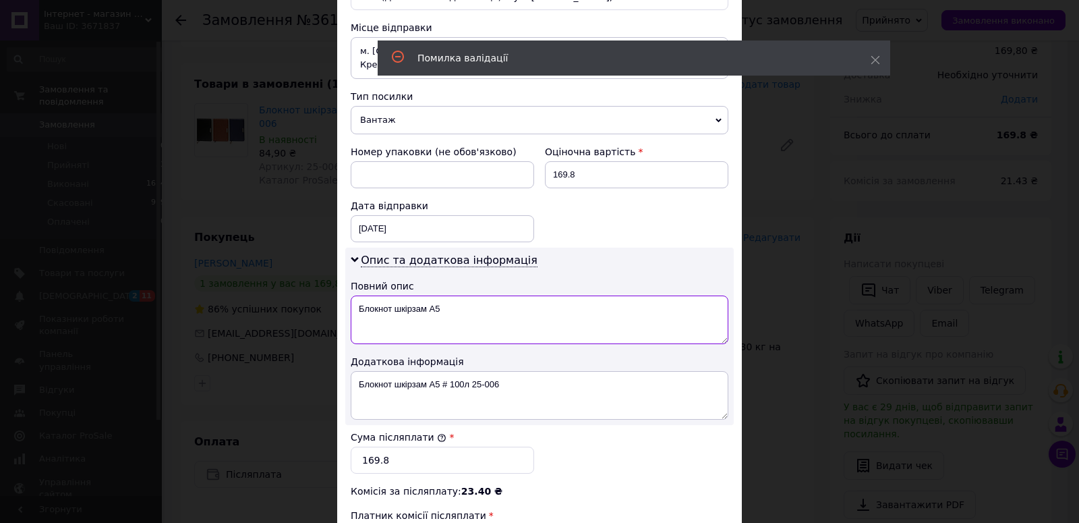
type textarea "Блокнот шкірзам A5"
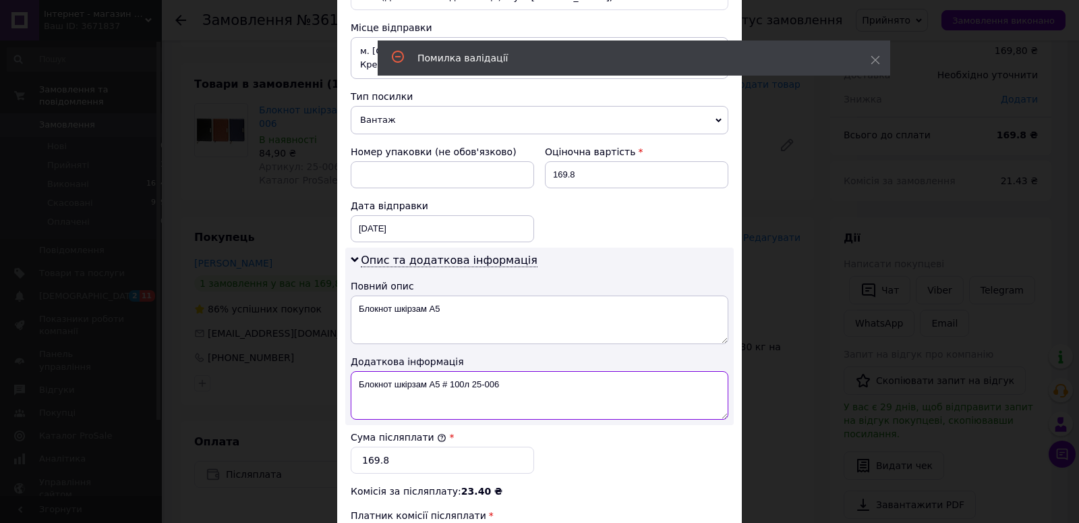
click at [511, 390] on textarea "Блокнот шкірзам A5 # 100л 25-006" at bounding box center [540, 395] width 378 height 49
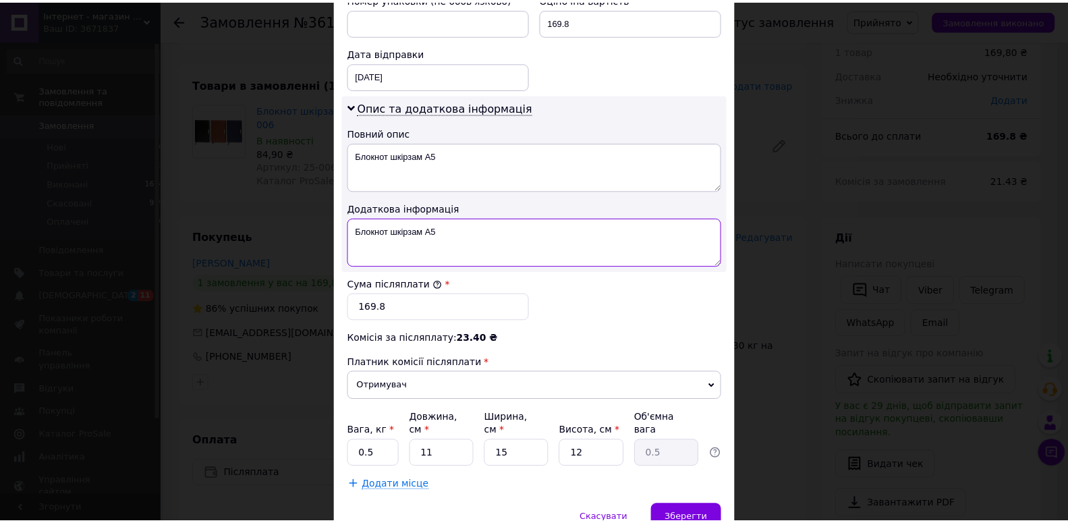
scroll to position [615, 0]
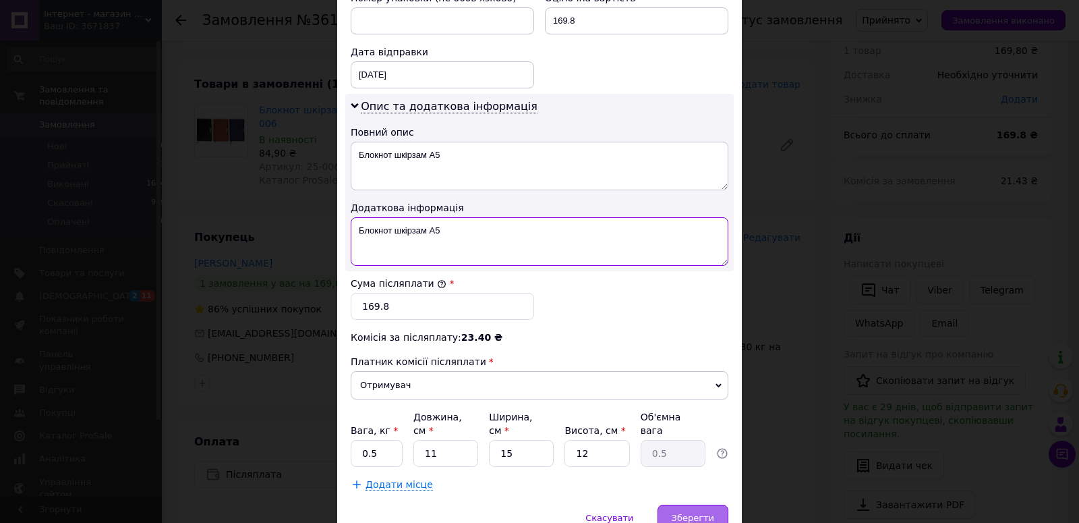
type textarea "Блокнот шкірзам A5"
click at [701, 513] on span "Зберегти" at bounding box center [693, 518] width 42 height 10
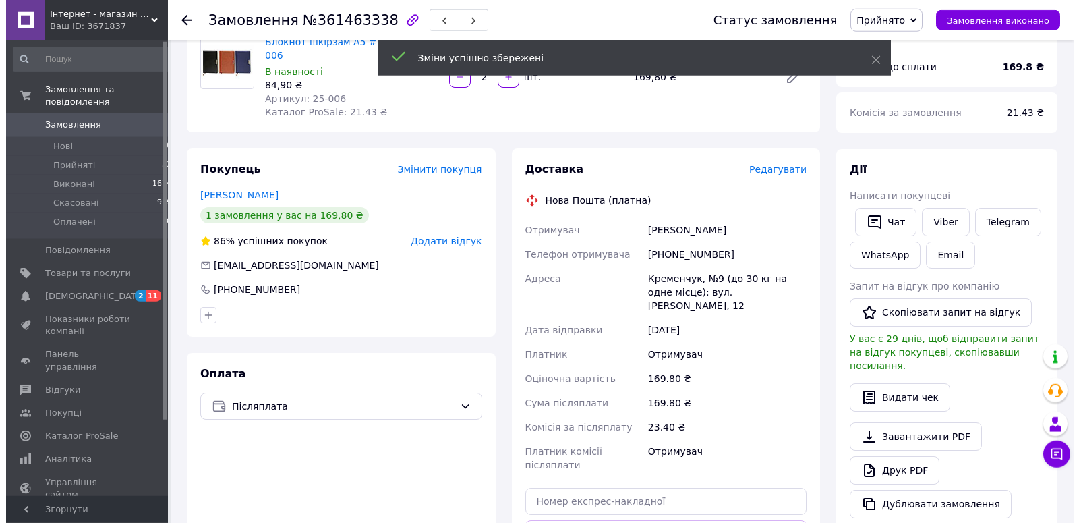
scroll to position [190, 0]
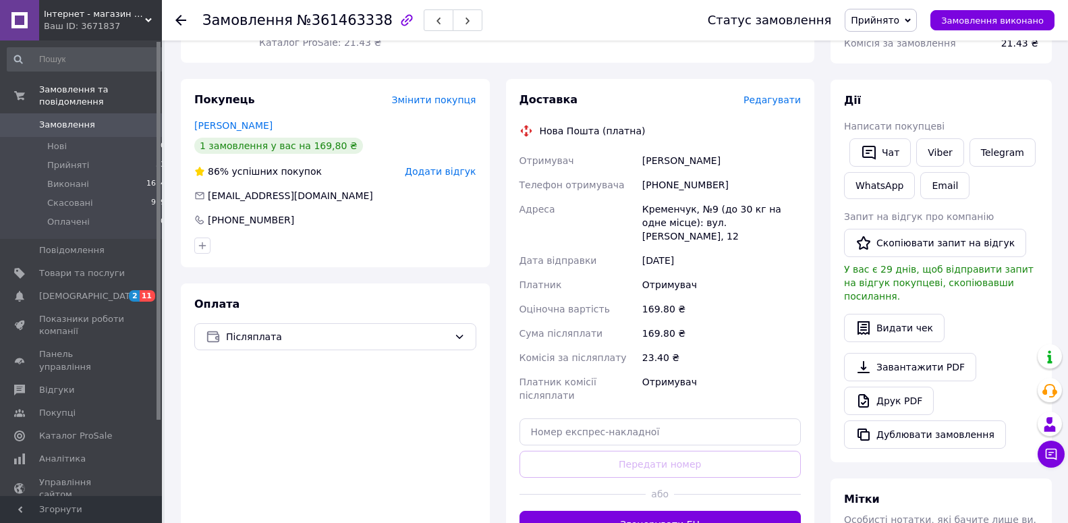
click at [788, 94] on span "Редагувати" at bounding box center [771, 99] width 57 height 11
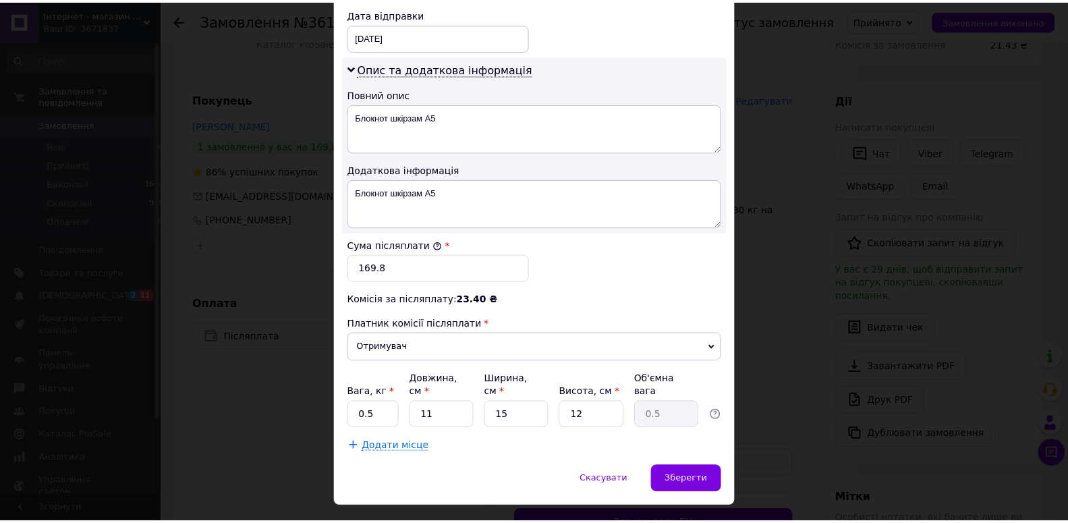
scroll to position [671, 0]
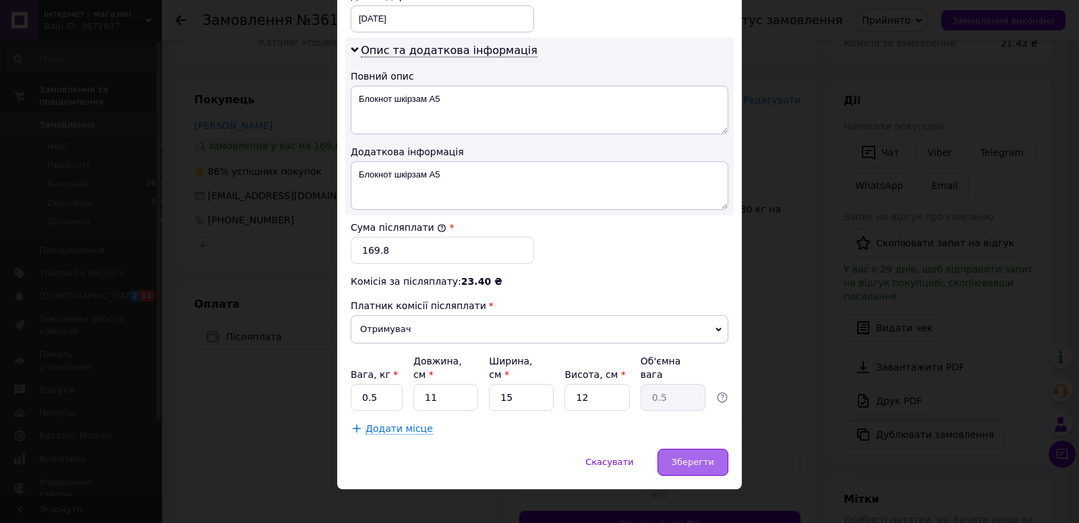
click at [687, 457] on span "Зберегти" at bounding box center [693, 462] width 42 height 10
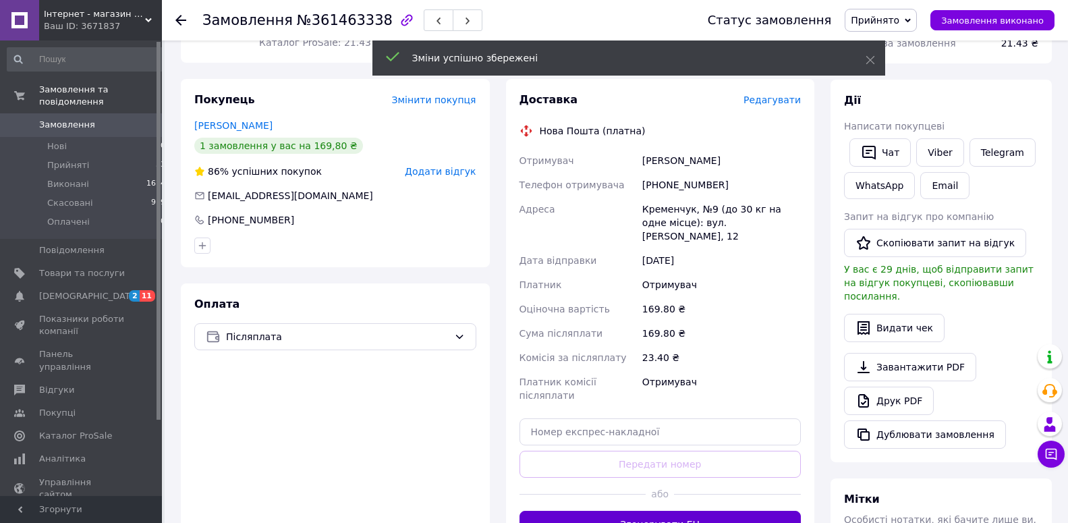
click at [651, 511] on button "Згенерувати ЕН" at bounding box center [660, 524] width 282 height 27
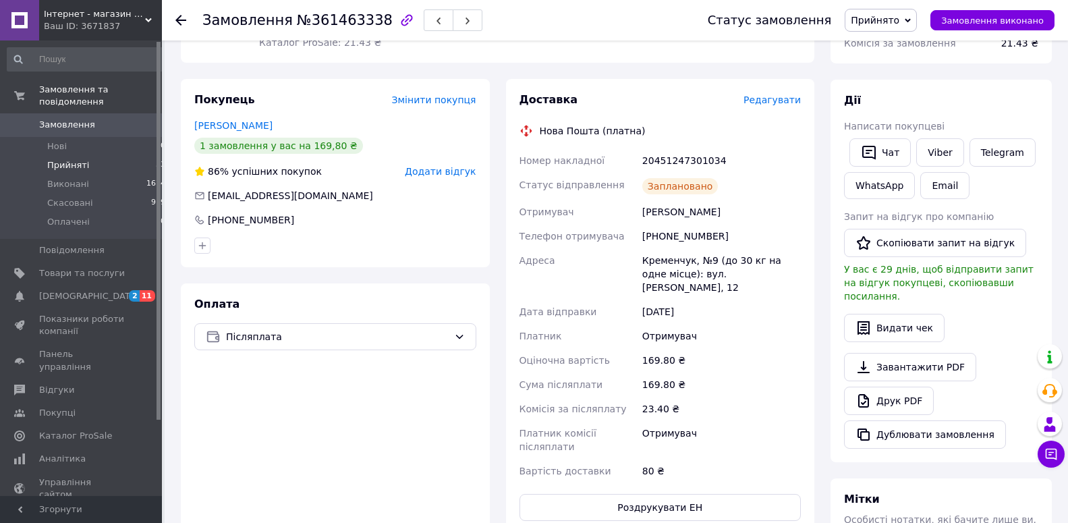
click at [72, 159] on span "Прийняті" at bounding box center [68, 165] width 42 height 12
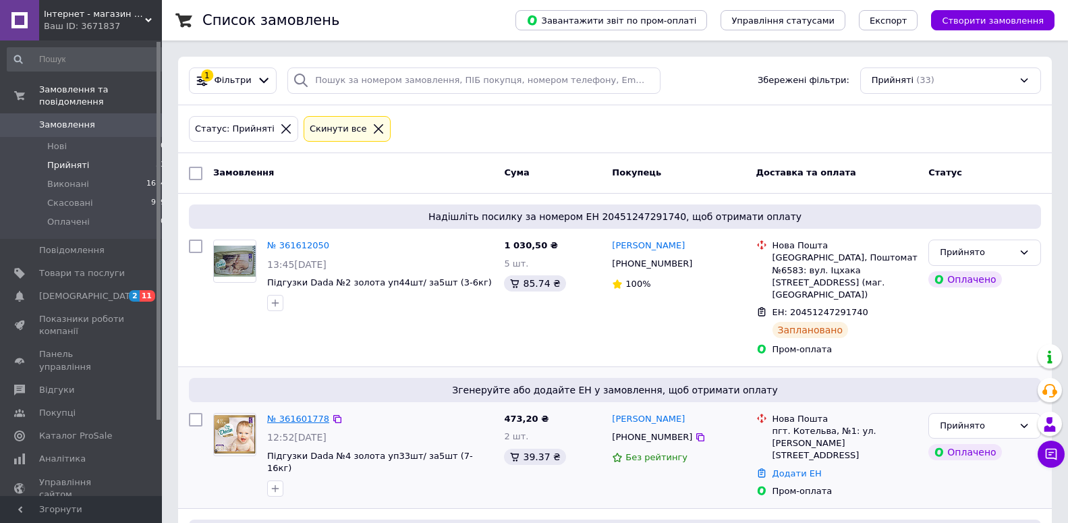
click at [281, 414] on link "№ 361601778" at bounding box center [298, 419] width 62 height 10
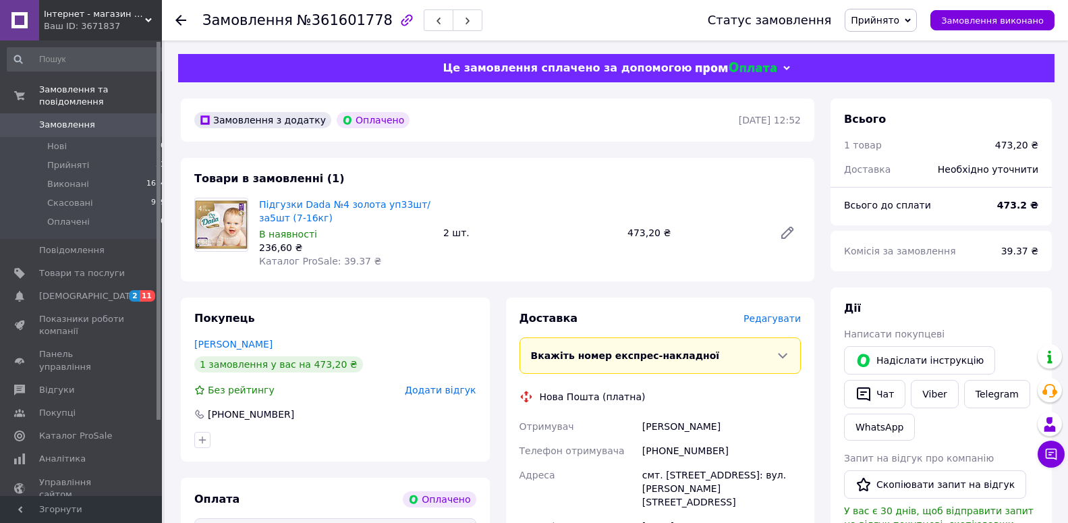
click at [775, 314] on div "Доставка Редагувати" at bounding box center [660, 319] width 282 height 16
click at [775, 320] on span "Редагувати" at bounding box center [771, 318] width 57 height 11
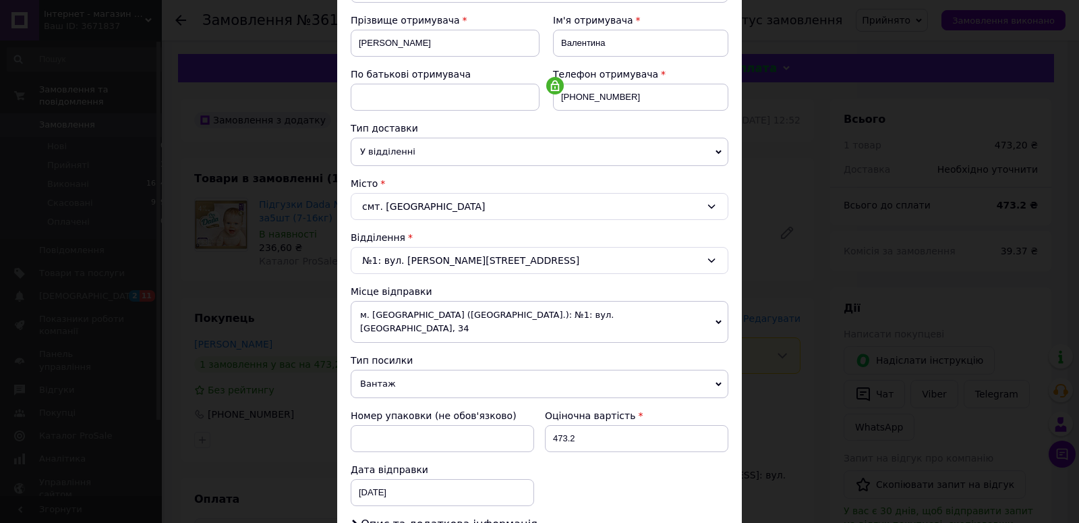
scroll to position [231, 0]
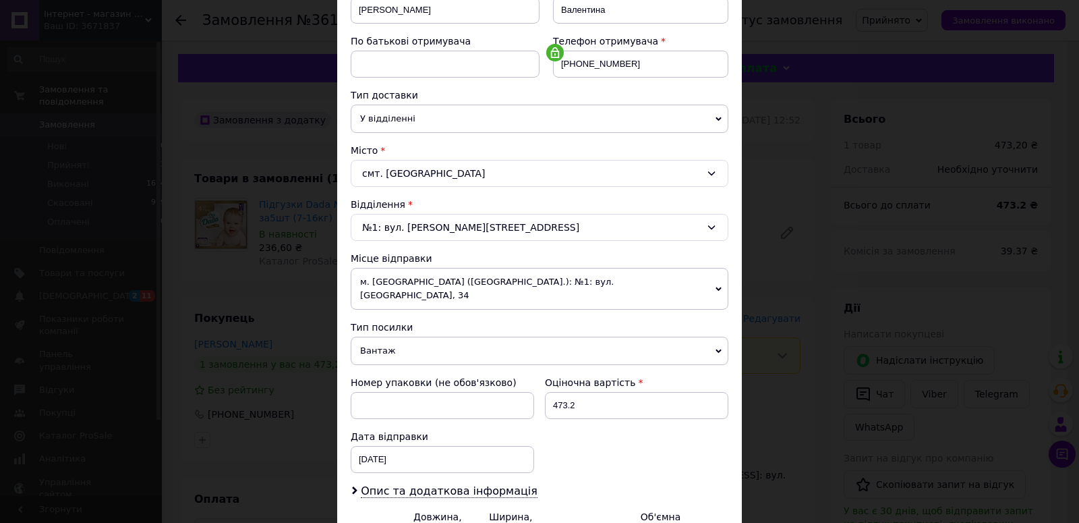
click at [693, 283] on span "м. [GEOGRAPHIC_DATA] ([GEOGRAPHIC_DATA].): №1: вул. [GEOGRAPHIC_DATA], 34" at bounding box center [540, 289] width 378 height 42
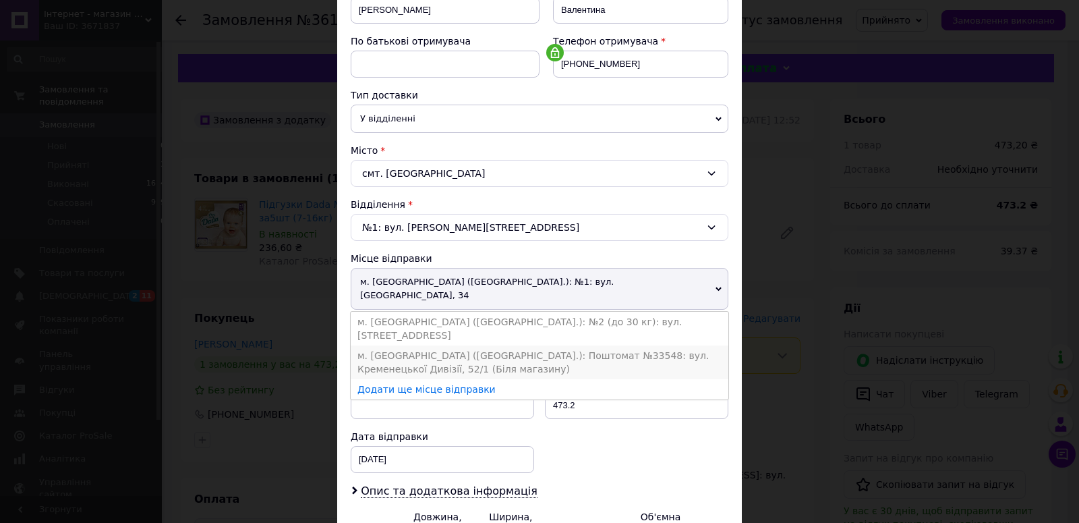
click at [654, 345] on li "м. [GEOGRAPHIC_DATA] ([GEOGRAPHIC_DATA].): Поштомат №33548: вул. Кременецької Д…" at bounding box center [540, 362] width 378 height 34
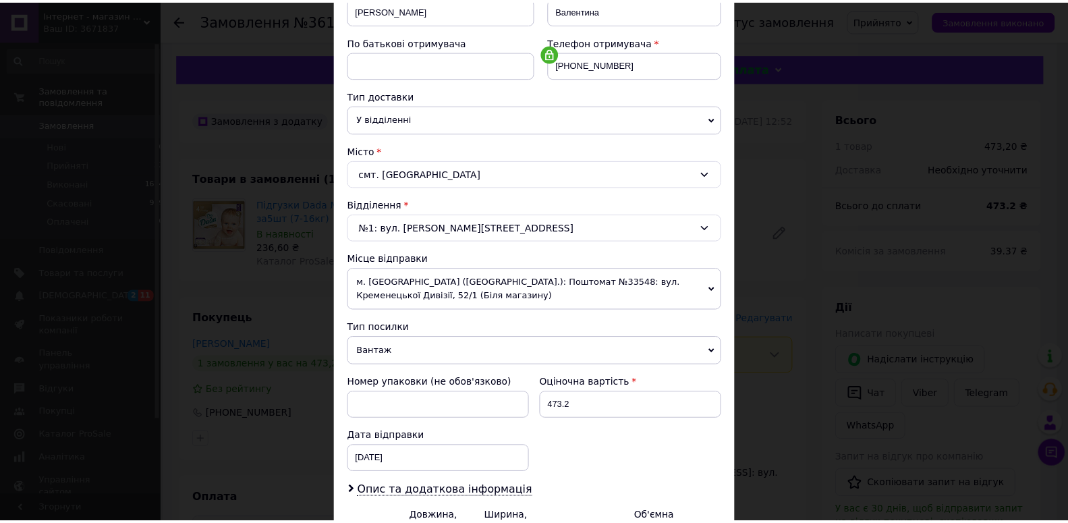
scroll to position [387, 0]
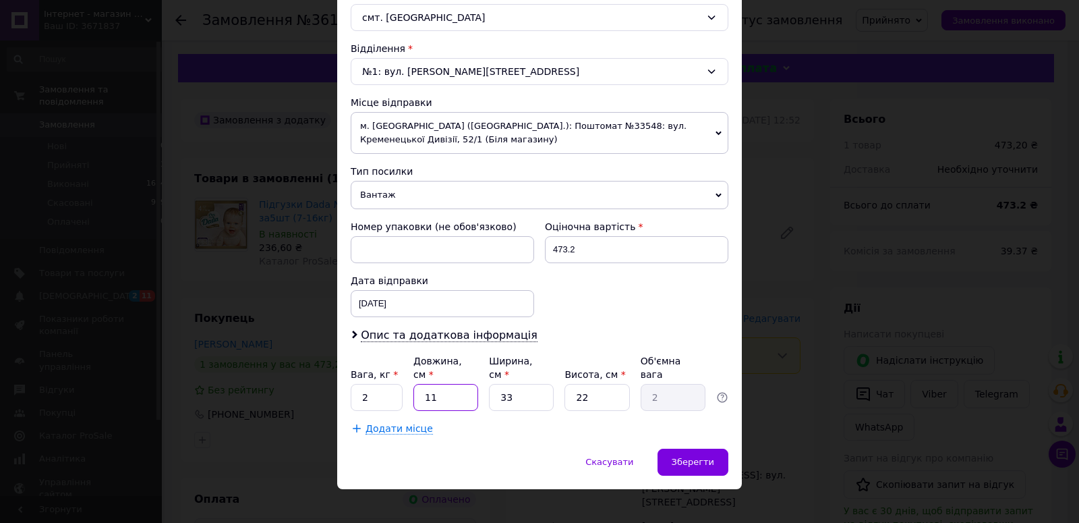
click at [435, 389] on input "11" at bounding box center [446, 397] width 65 height 27
type input "1"
type input "0.18"
type input "3"
type input "0.54"
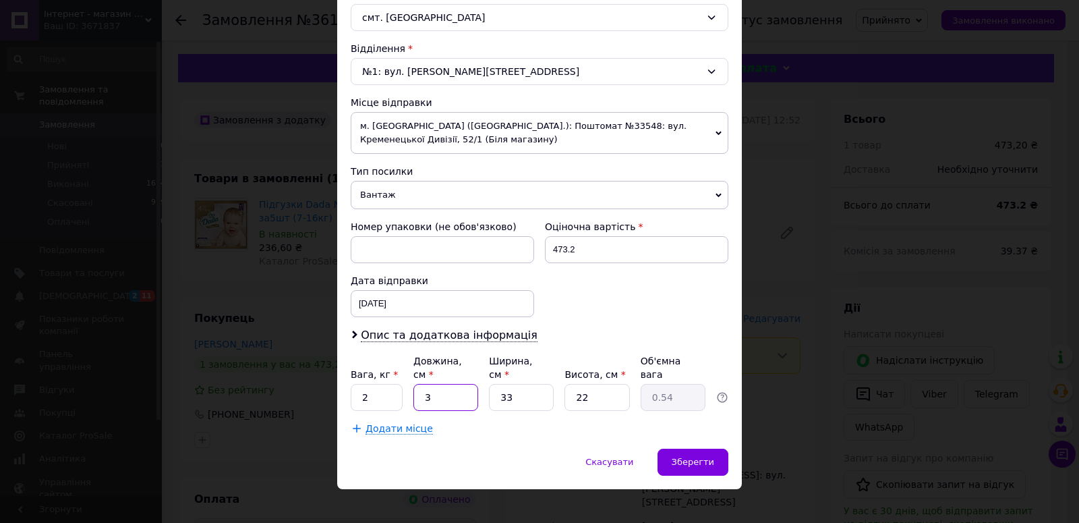
type input "30"
type input "5.45"
type input "30"
click at [509, 385] on input "33" at bounding box center [521, 397] width 65 height 27
type input "3"
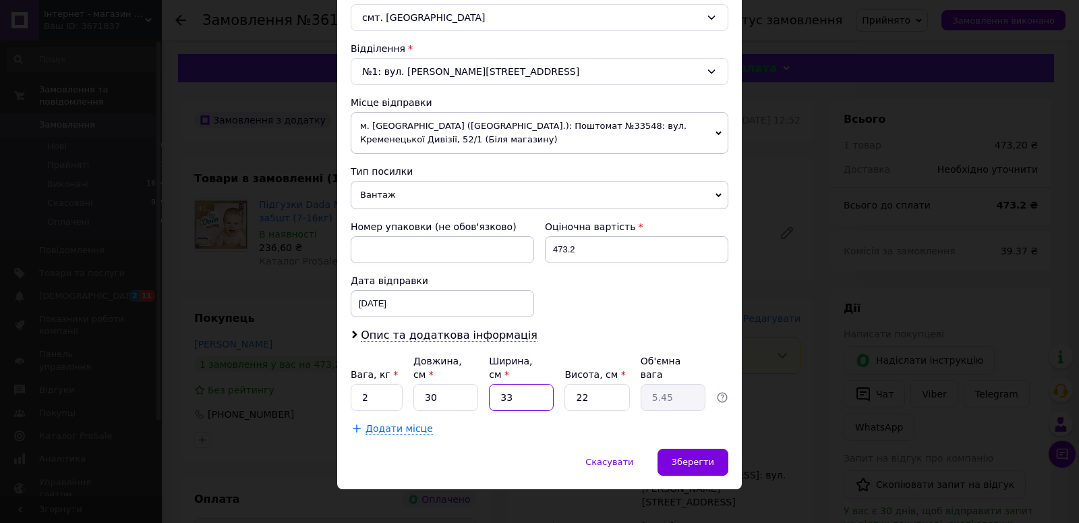
type input "0.5"
type input "1"
type input "0.17"
type input "15"
type input "2.48"
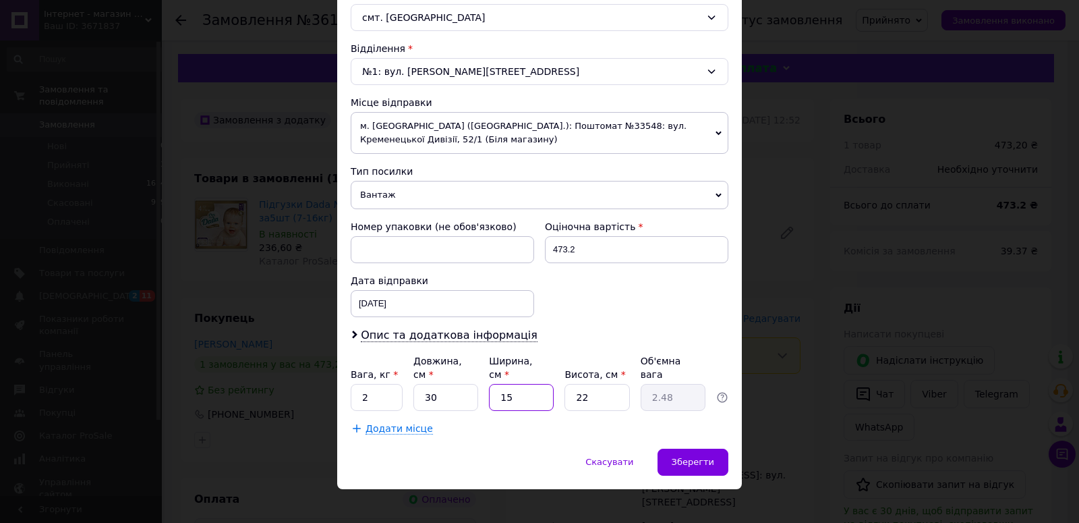
type input "15"
click at [585, 388] on input "22" at bounding box center [597, 397] width 65 height 27
type input "2"
type input "0.23"
type input "25"
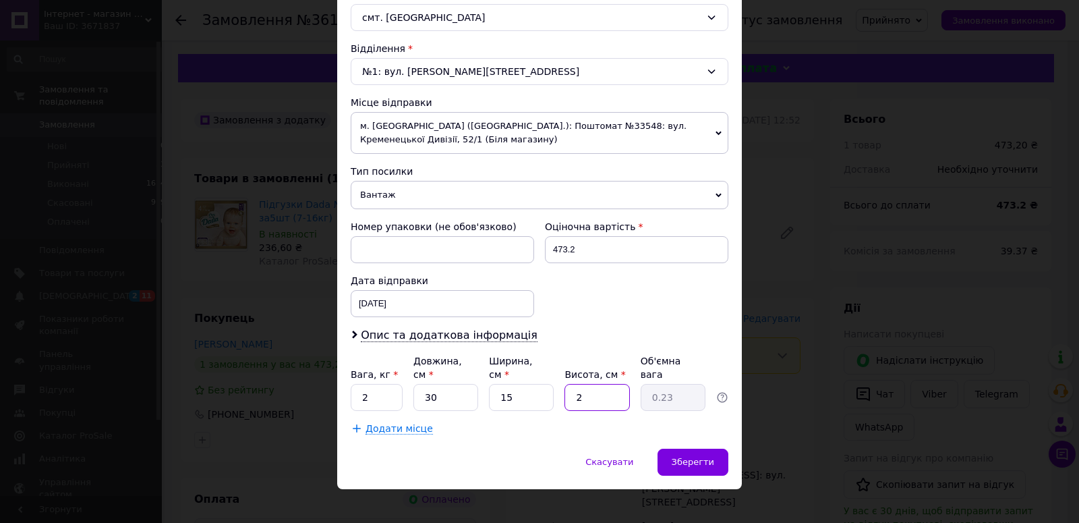
type input "2.81"
type input "25"
click at [678, 457] on span "Зберегти" at bounding box center [693, 462] width 42 height 10
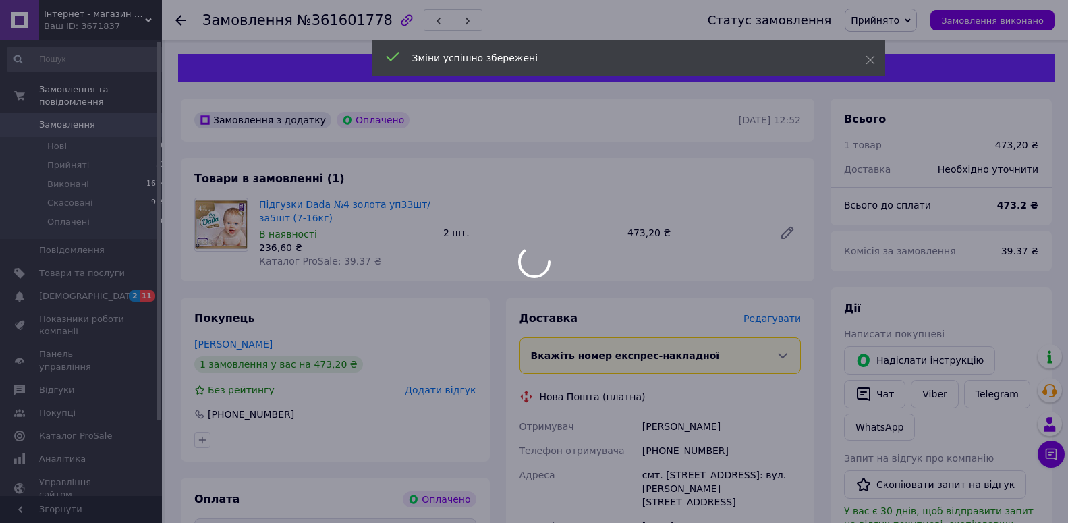
scroll to position [206, 0]
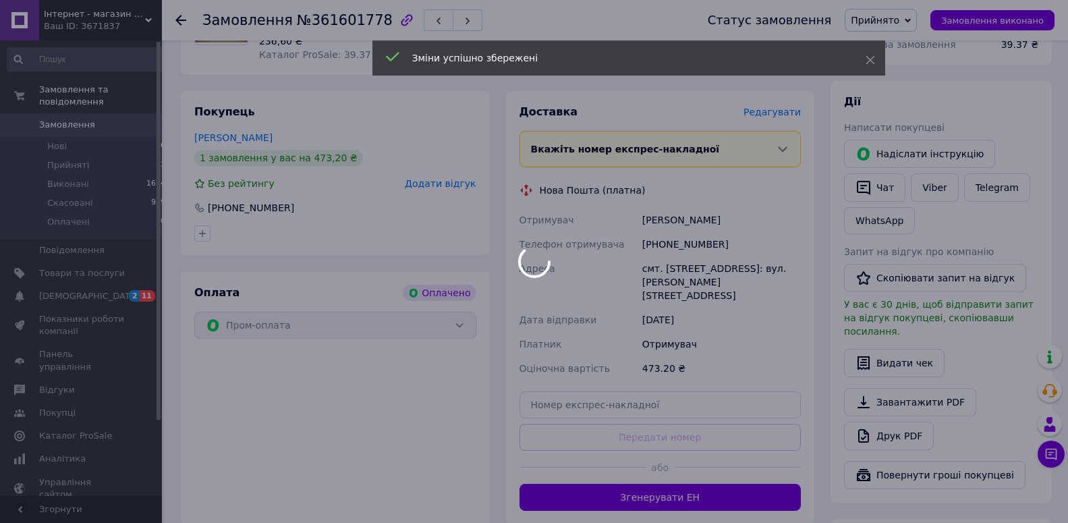
click at [641, 492] on div at bounding box center [534, 261] width 1068 height 523
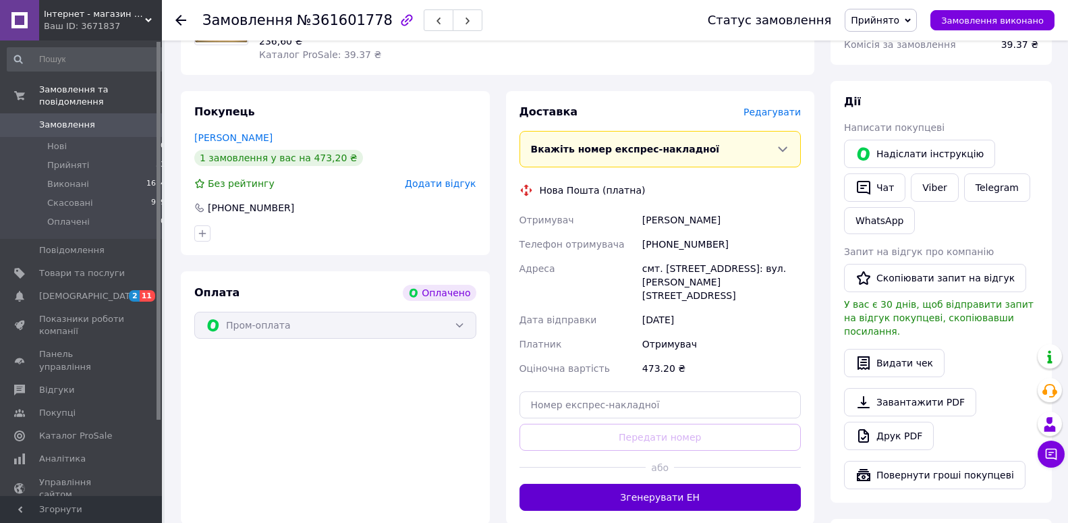
click at [669, 485] on button "Згенерувати ЕН" at bounding box center [660, 497] width 282 height 27
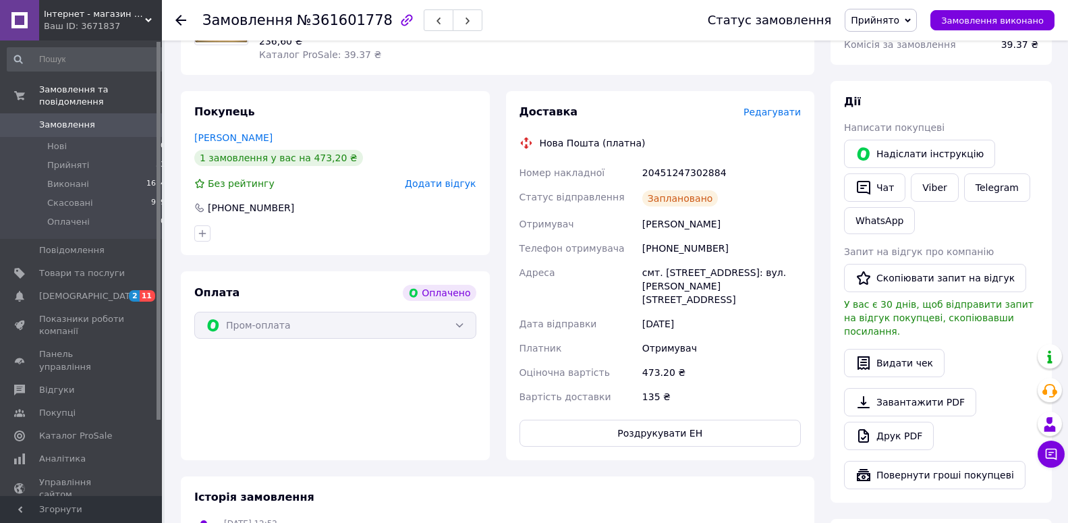
click at [94, 113] on link "Замовлення 0" at bounding box center [86, 124] width 173 height 23
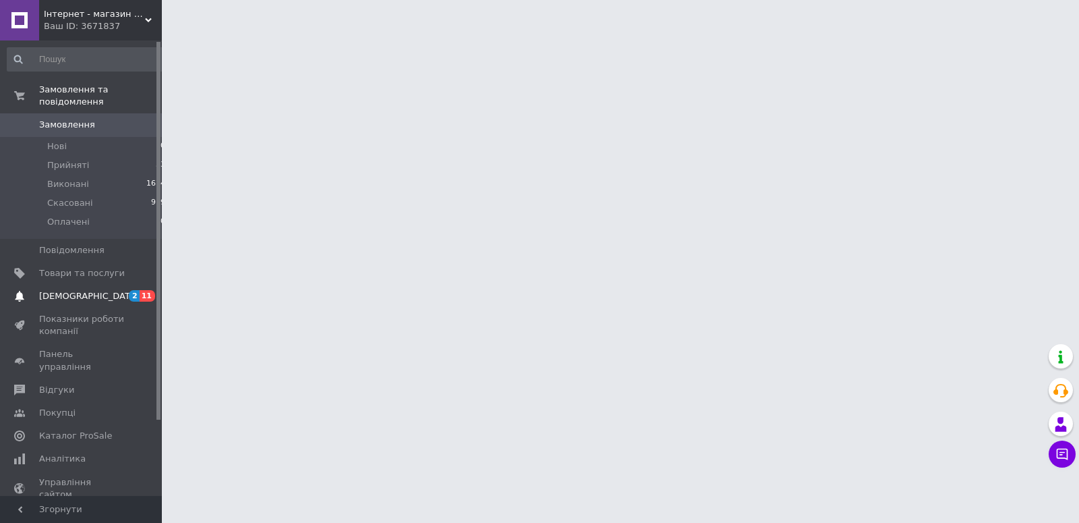
click at [77, 290] on span "[DEMOGRAPHIC_DATA]" at bounding box center [89, 296] width 100 height 12
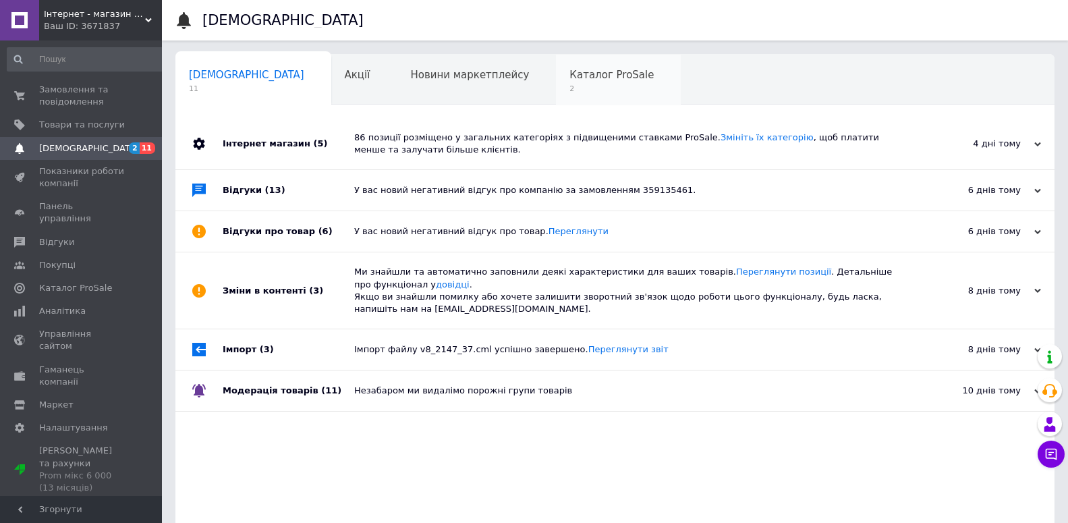
click at [569, 84] on span "2" at bounding box center [611, 89] width 84 height 10
click at [98, 98] on span "Замовлення та повідомлення" at bounding box center [82, 96] width 86 height 24
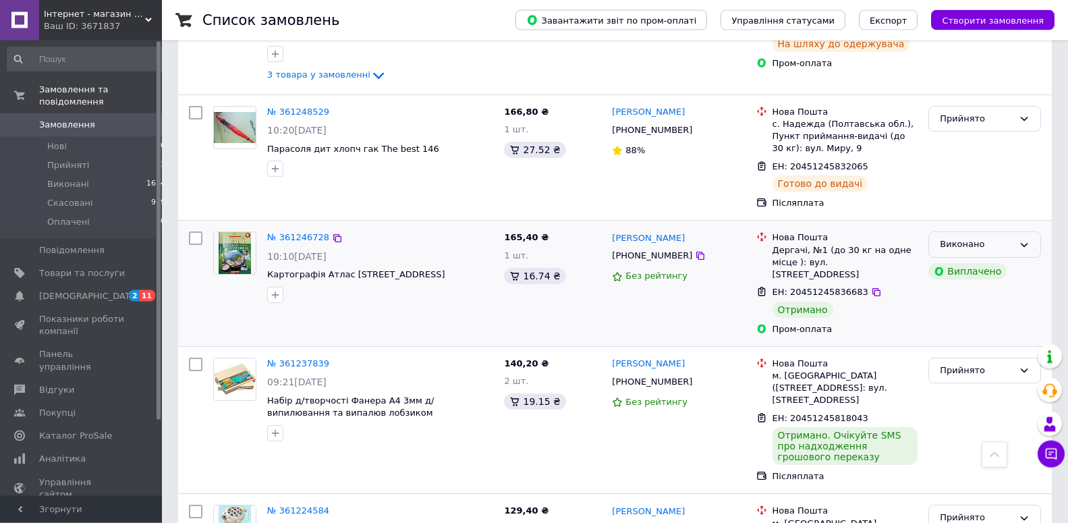
scroll to position [1445, 0]
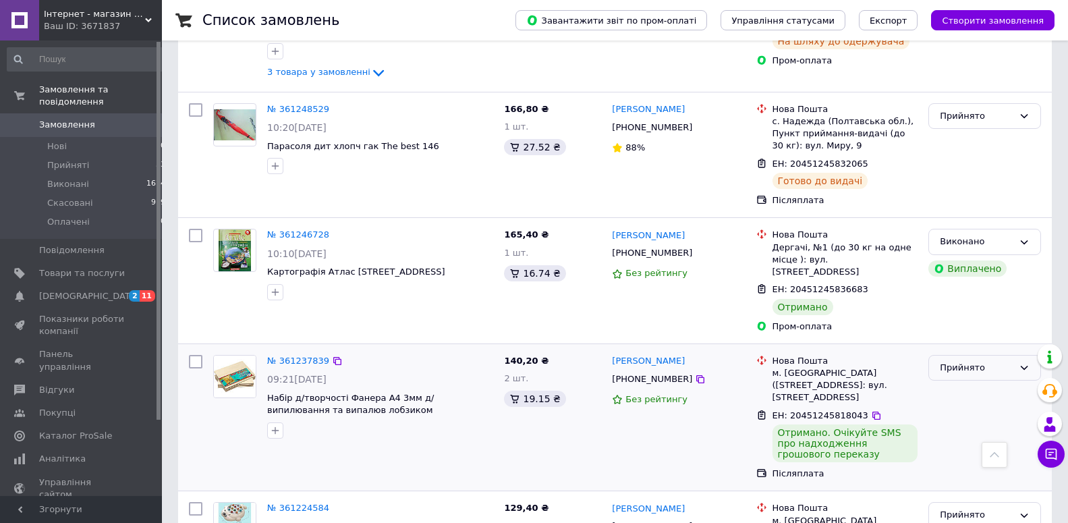
click at [1005, 361] on div "Прийнято" at bounding box center [977, 368] width 74 height 14
click at [1002, 383] on li "Виконано" at bounding box center [984, 395] width 111 height 25
click at [998, 502] on div "Прийнято" at bounding box center [984, 515] width 113 height 26
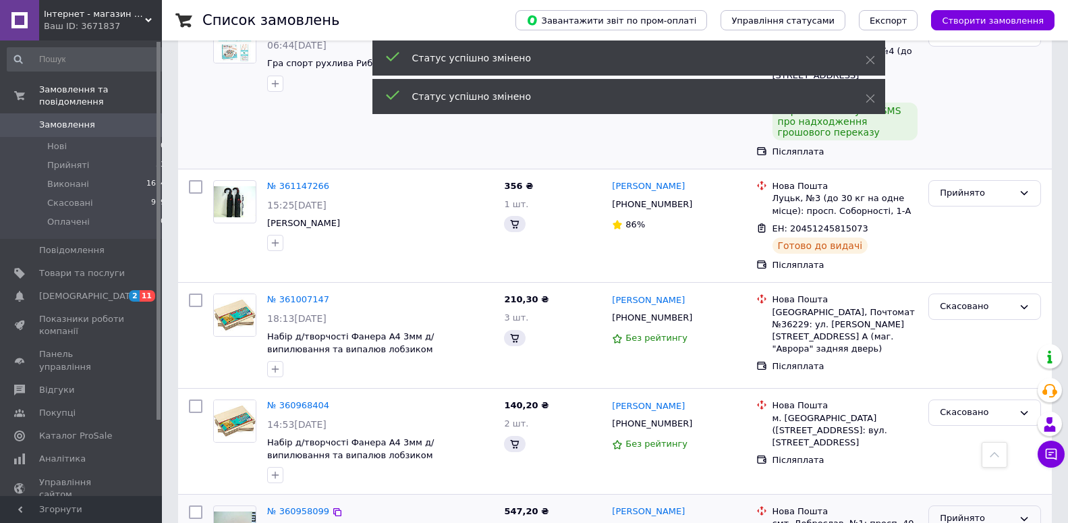
click at [986, 511] on div "Прийнято" at bounding box center [977, 518] width 74 height 14
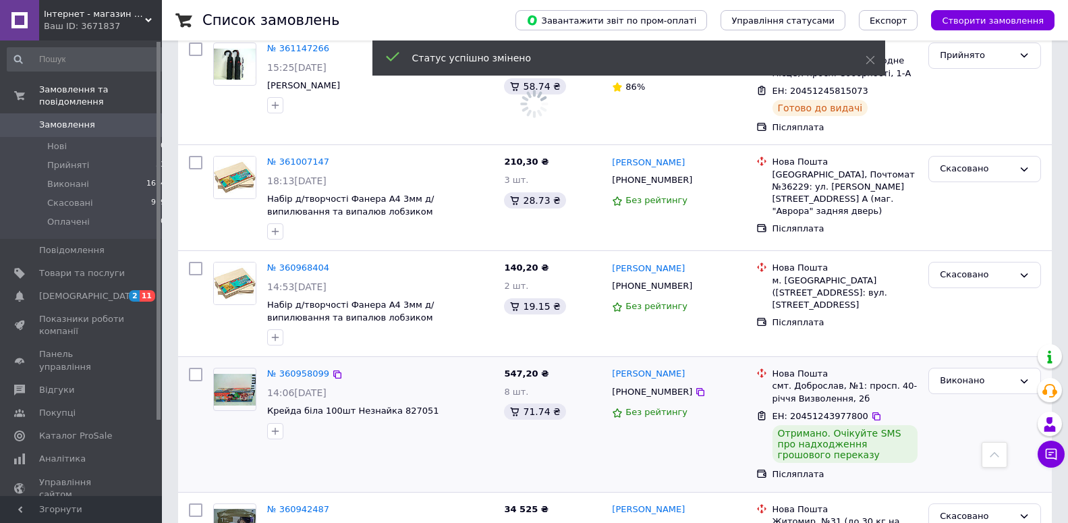
scroll to position [2133, 0]
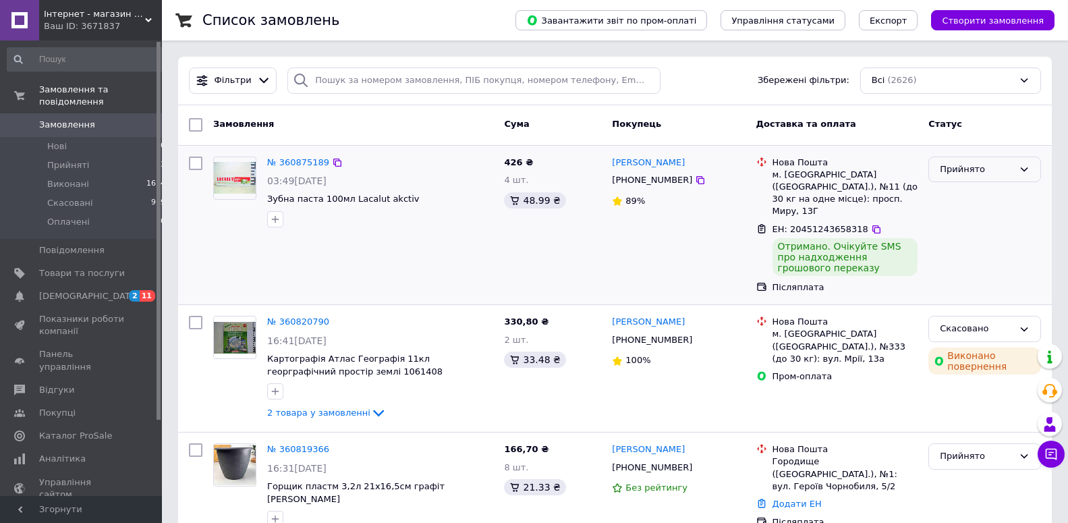
click at [1009, 167] on div "Прийнято" at bounding box center [977, 170] width 74 height 14
click at [998, 190] on li "Виконано" at bounding box center [984, 197] width 111 height 25
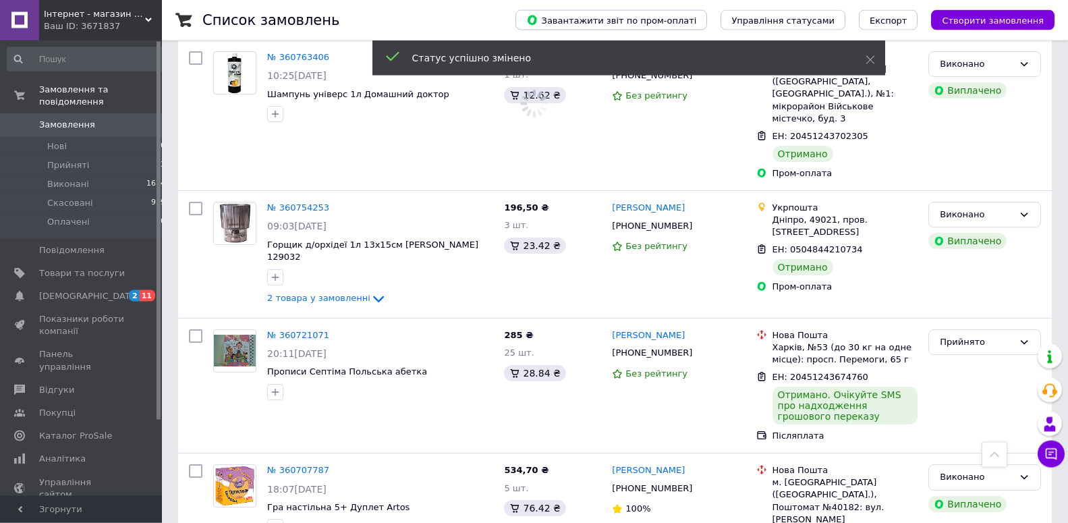
scroll to position [894, 0]
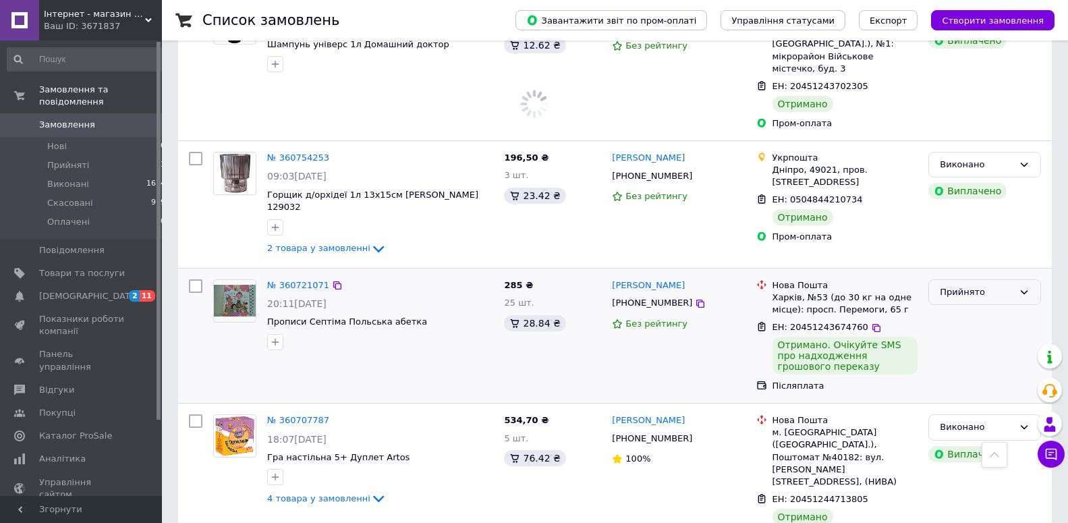
click at [1004, 285] on div "Прийнято" at bounding box center [977, 292] width 74 height 14
click at [985, 308] on li "Виконано" at bounding box center [984, 320] width 111 height 25
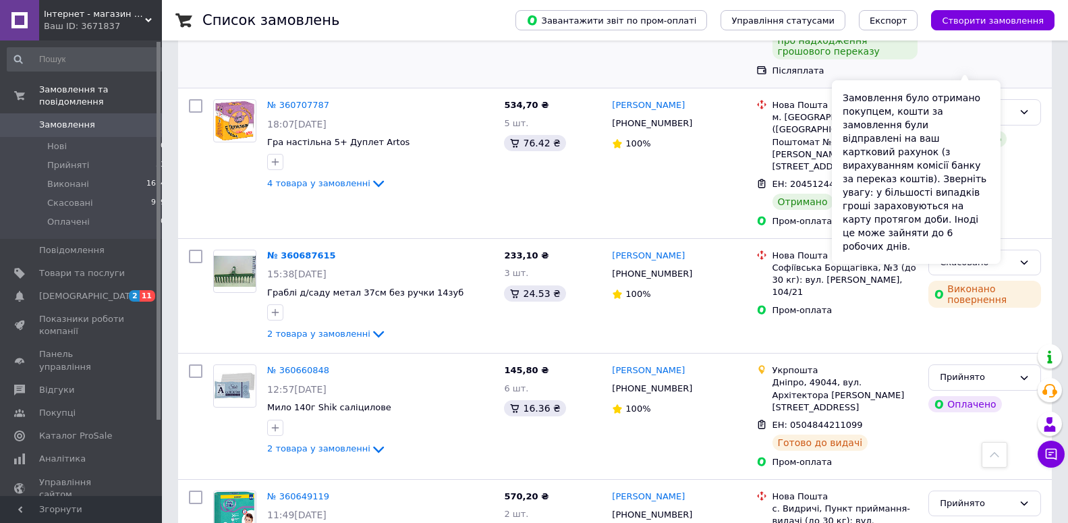
scroll to position [1239, 0]
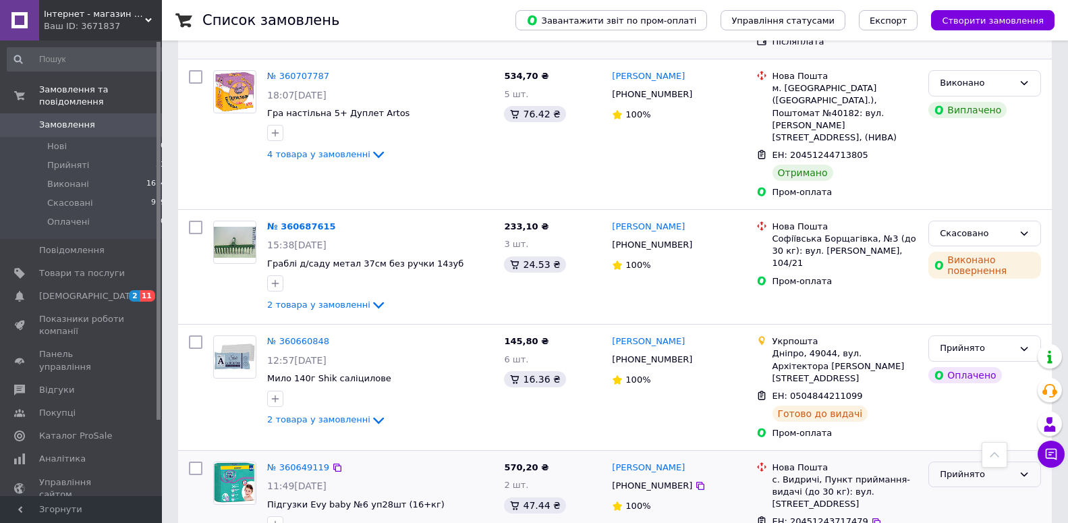
click at [974, 467] on div "Прийнято" at bounding box center [977, 474] width 74 height 14
click at [955, 490] on li "Виконано" at bounding box center [984, 502] width 111 height 25
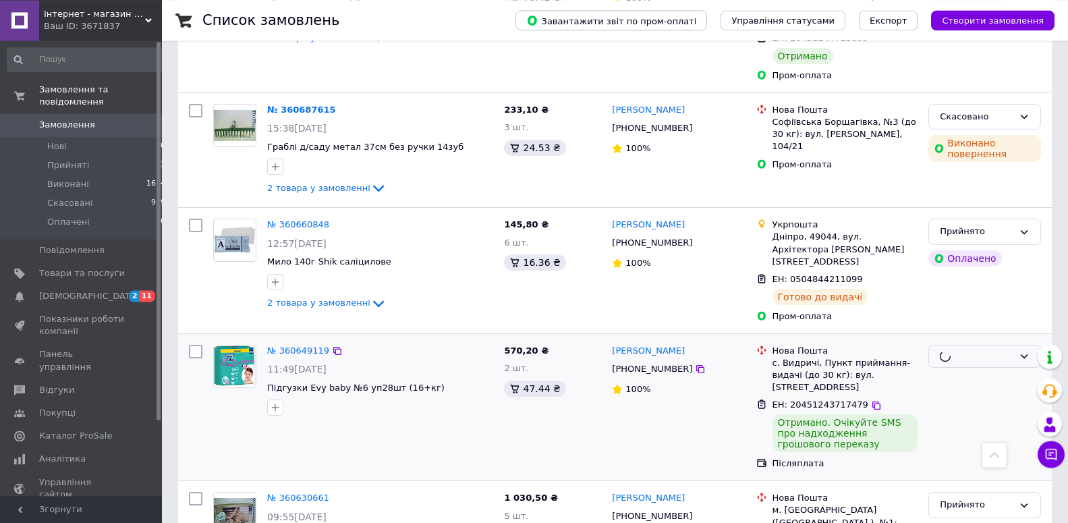
scroll to position [1376, 0]
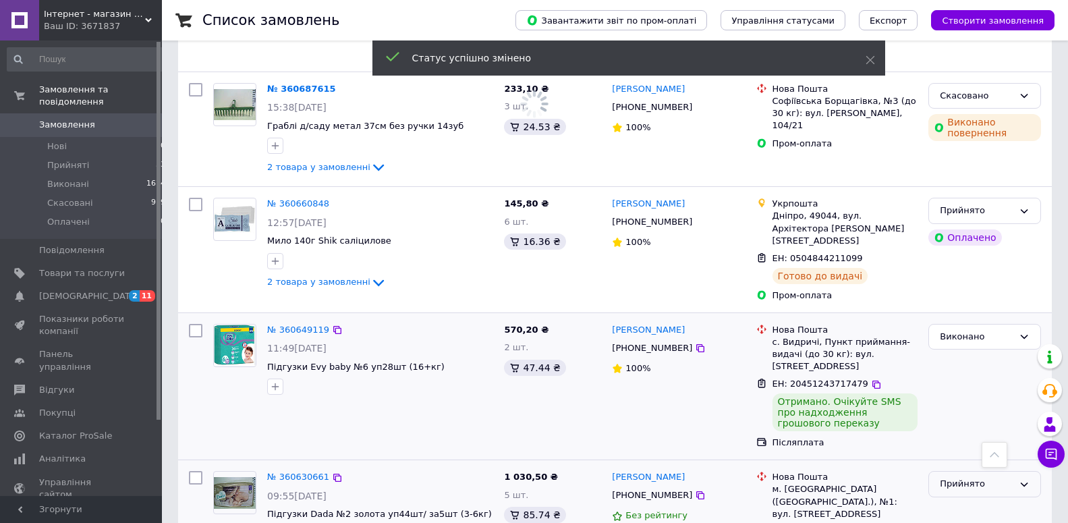
click at [958, 477] on div "Прийнято" at bounding box center [977, 484] width 74 height 14
click at [944, 500] on li "Виконано" at bounding box center [984, 512] width 111 height 25
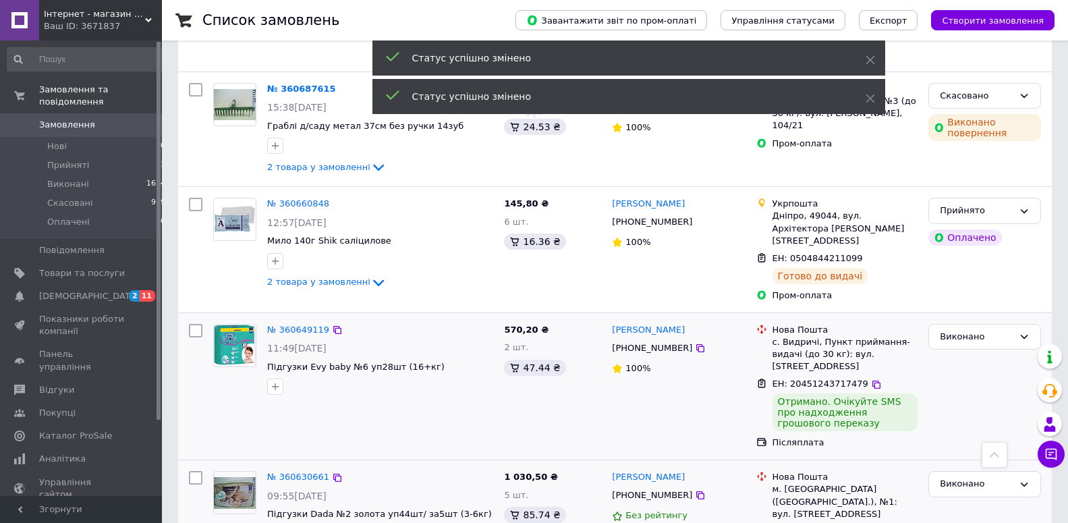
scroll to position [1514, 0]
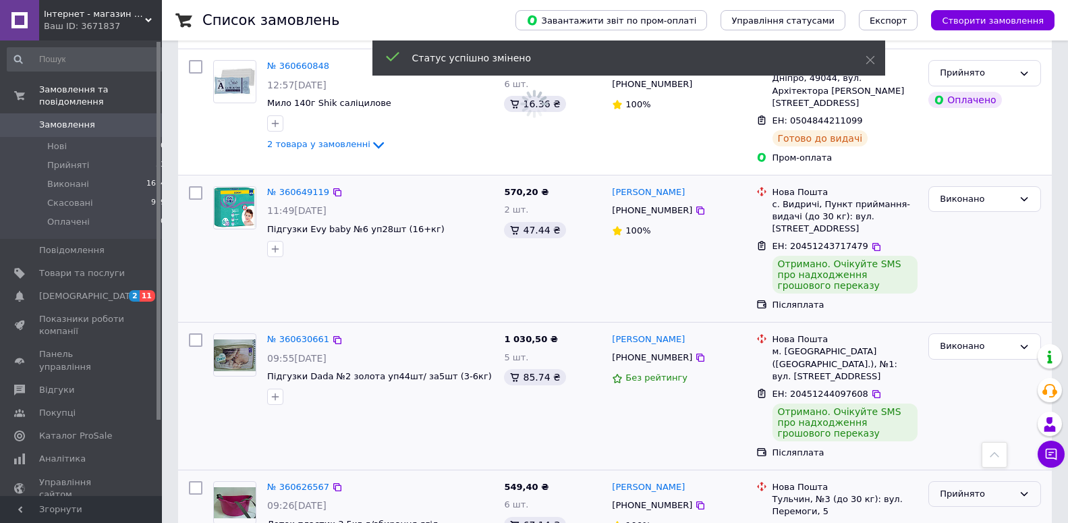
click at [960, 481] on div "Прийнято" at bounding box center [984, 494] width 113 height 26
click at [936, 509] on li "Виконано" at bounding box center [984, 521] width 111 height 25
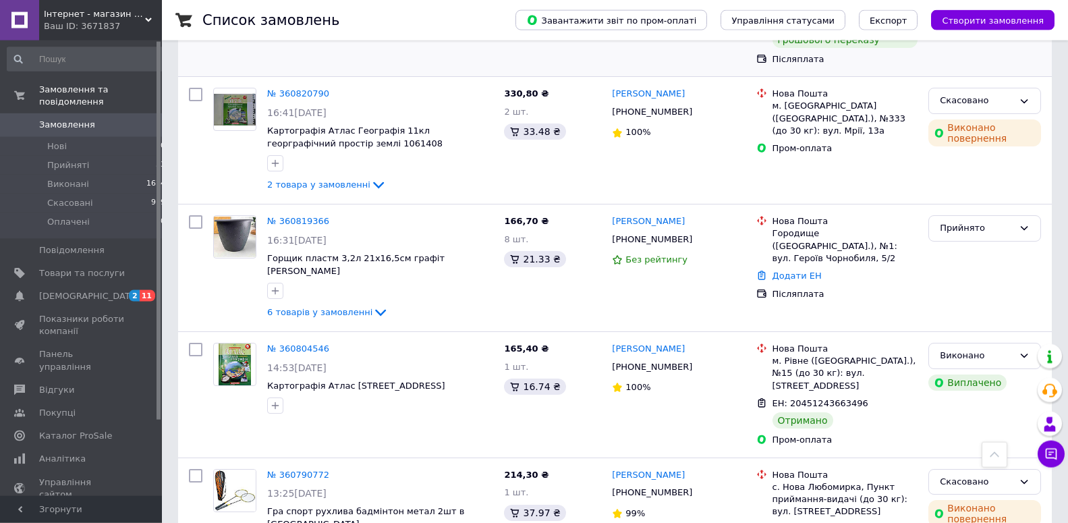
scroll to position [215, 0]
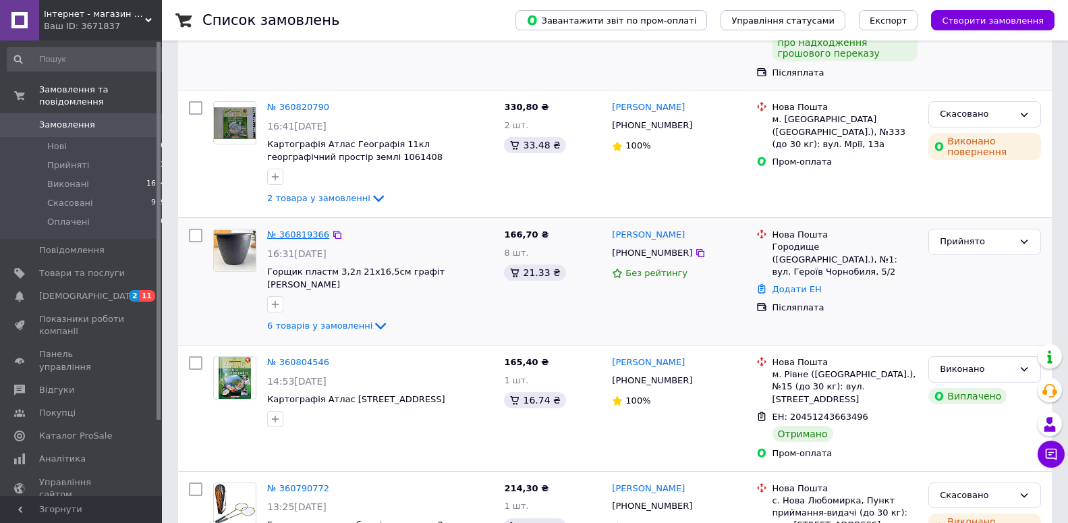
click at [285, 229] on link "№ 360819366" at bounding box center [298, 234] width 62 height 10
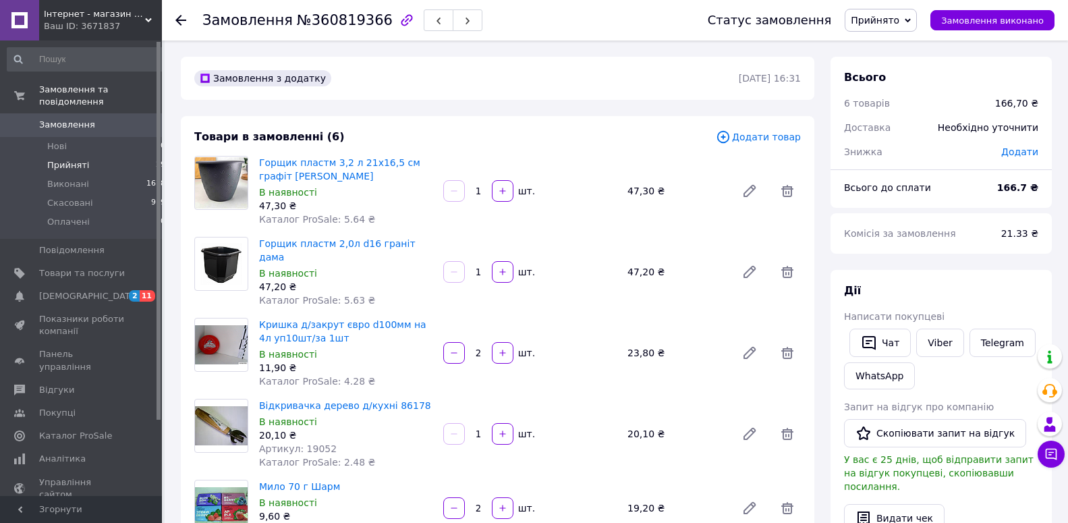
click at [101, 156] on li "Прийняті 29" at bounding box center [86, 165] width 173 height 19
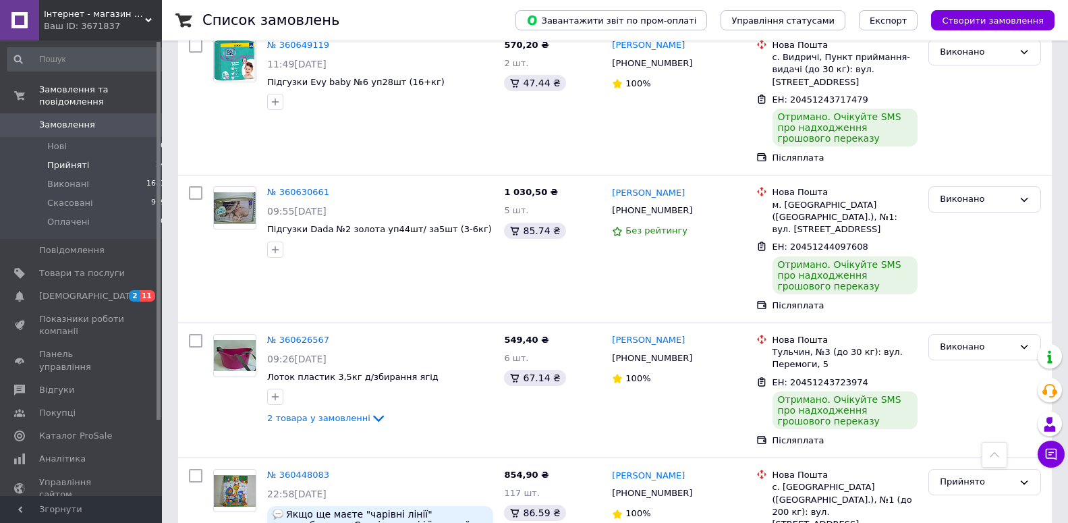
scroll to position [2202, 0]
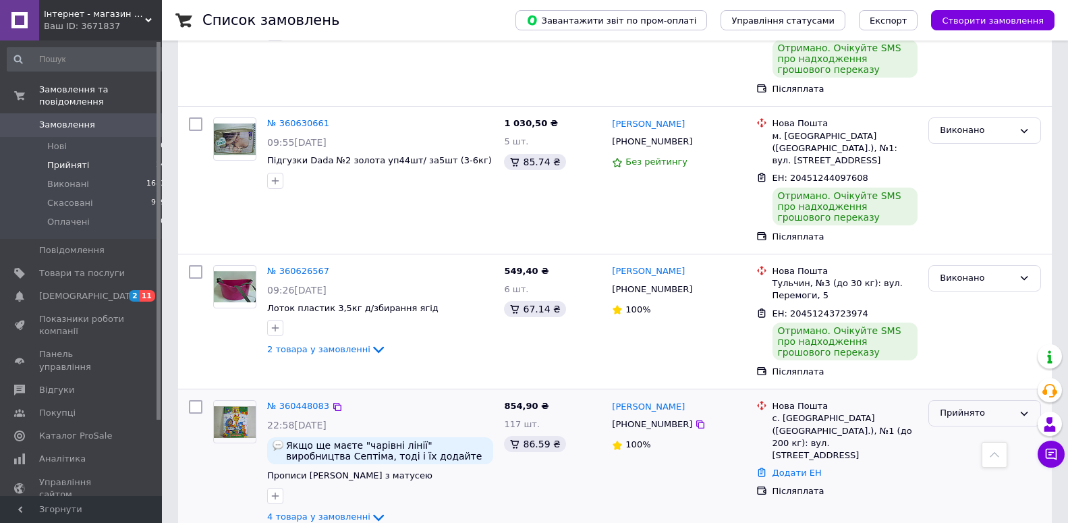
click at [986, 406] on div "Прийнято" at bounding box center [977, 413] width 74 height 14
click at [976, 429] on li "Виконано" at bounding box center [984, 441] width 111 height 25
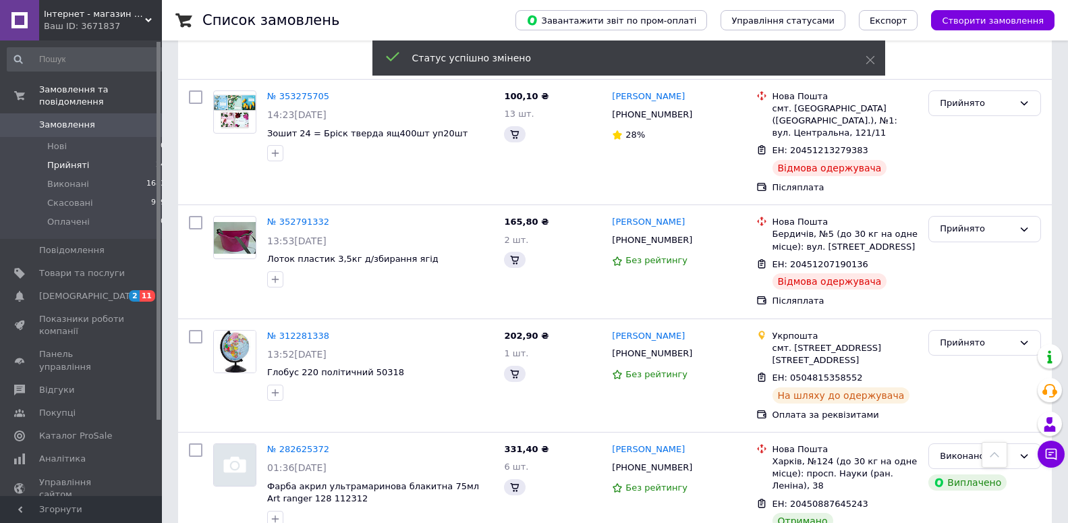
scroll to position [1570, 0]
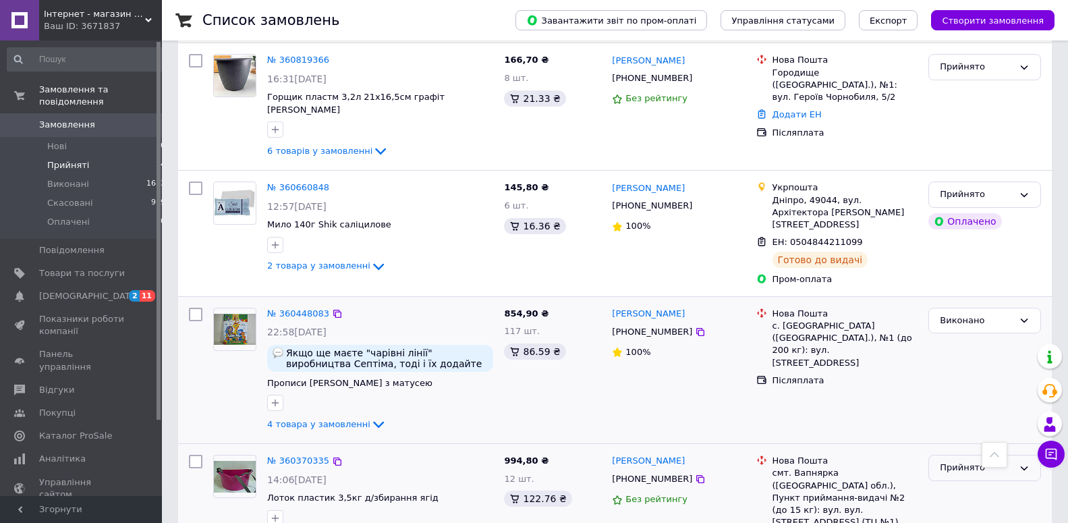
click at [977, 461] on div "Прийнято" at bounding box center [977, 468] width 74 height 14
click at [957, 484] on li "Виконано" at bounding box center [984, 496] width 111 height 25
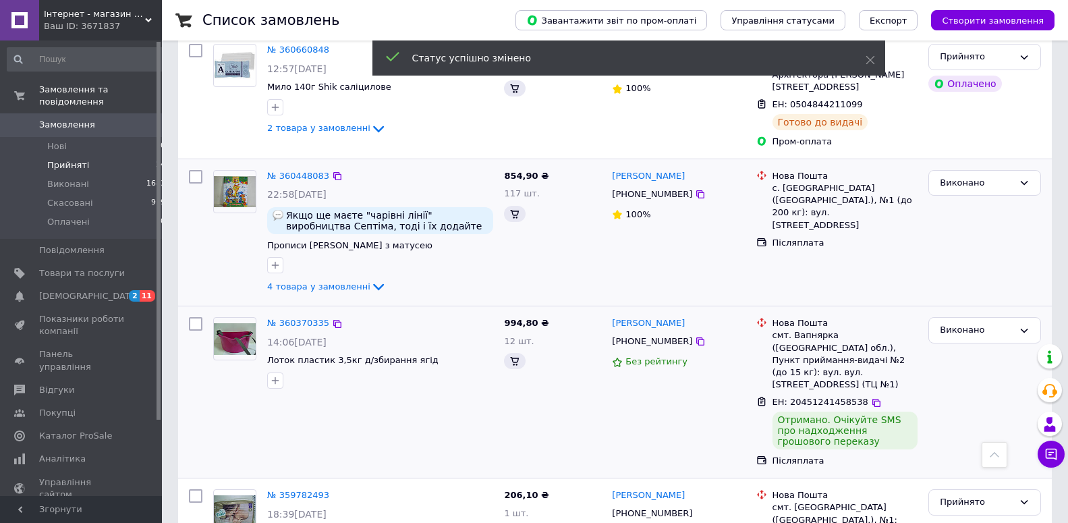
scroll to position [1707, 0]
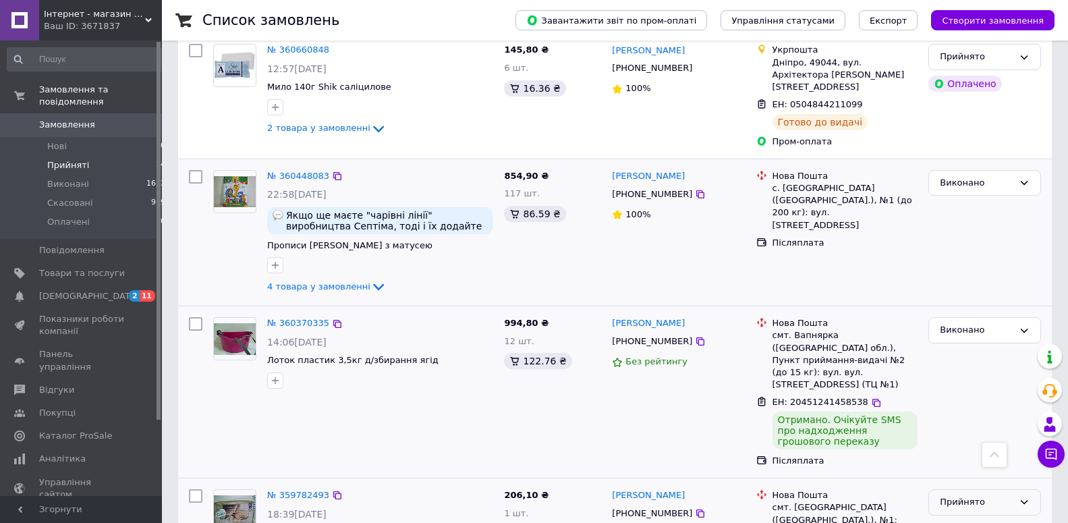
click at [1002, 489] on div "Прийнято" at bounding box center [984, 502] width 113 height 26
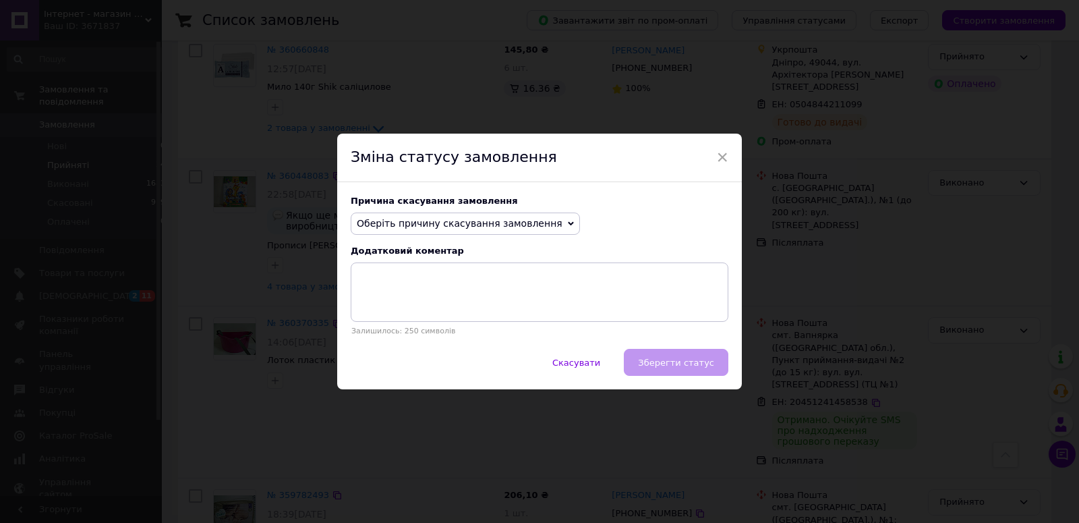
click at [511, 222] on span "Оберіть причину скасування замовлення" at bounding box center [460, 223] width 206 height 11
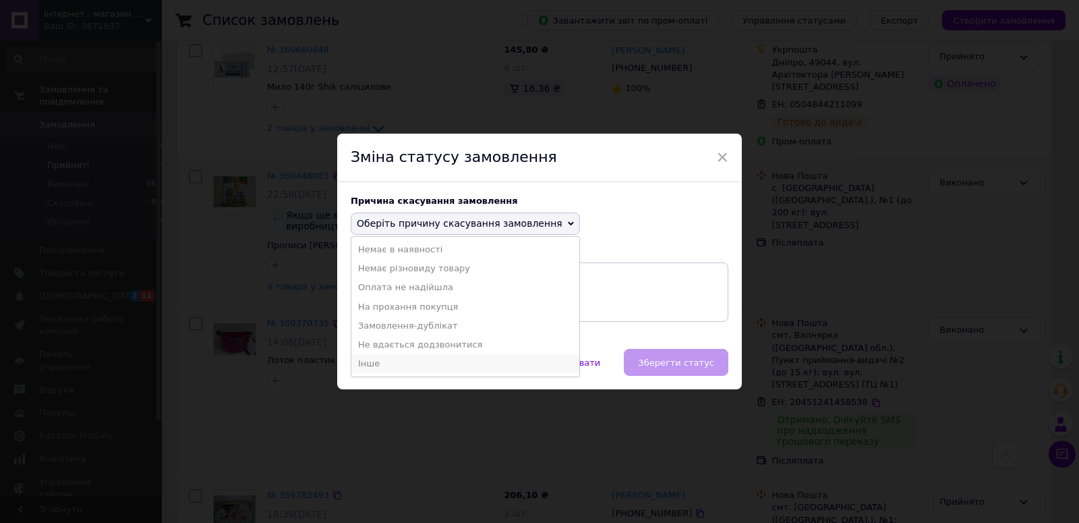
click at [390, 361] on li "Інше" at bounding box center [465, 363] width 228 height 19
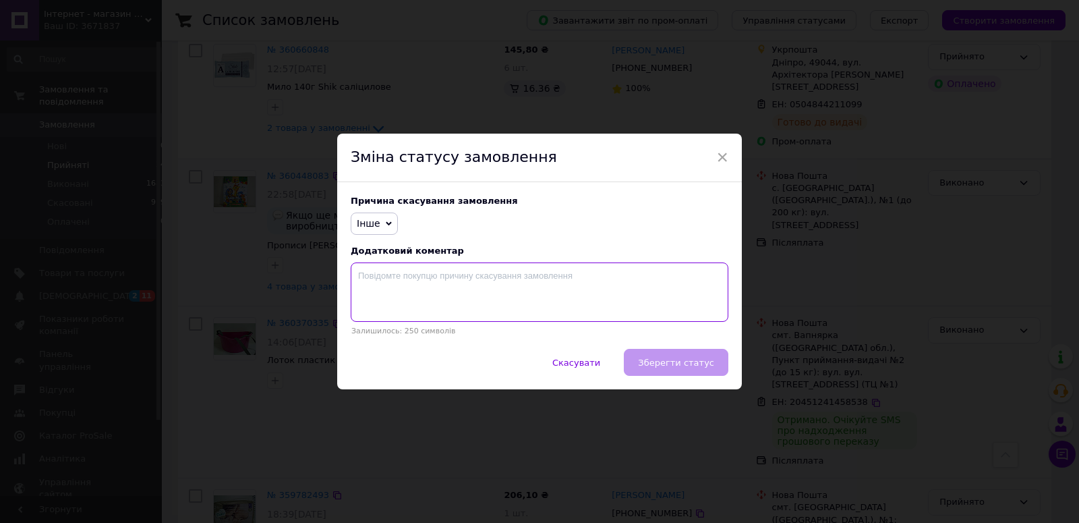
click at [382, 302] on textarea at bounding box center [540, 291] width 378 height 59
type textarea "r"
click at [447, 279] on textarea "клієнт відмовився у віділен" at bounding box center [540, 291] width 378 height 59
click at [475, 279] on textarea "клієнт відмовився у відділен" at bounding box center [540, 291] width 378 height 59
type textarea "клієнт відмовився у відділені"
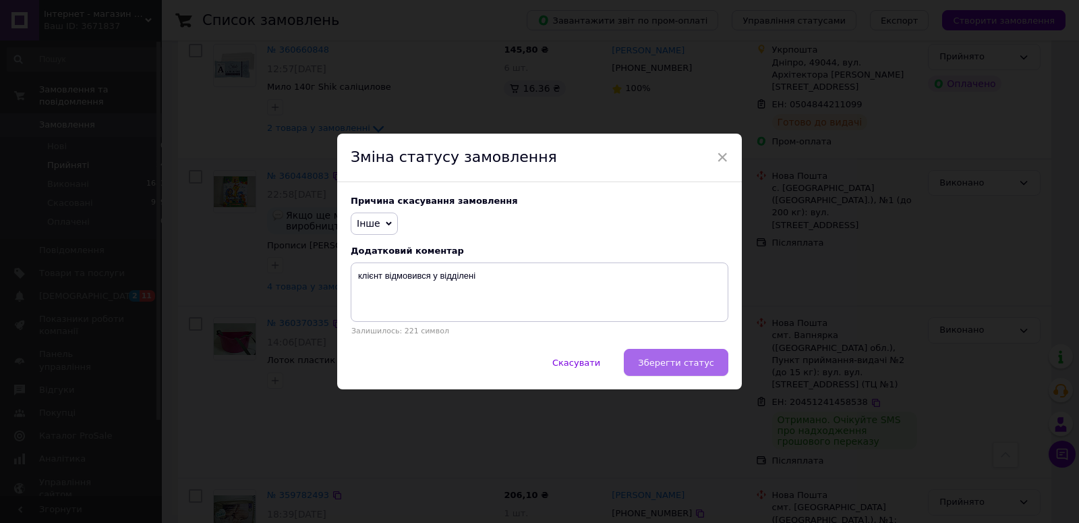
click at [690, 364] on span "Зберегти статус" at bounding box center [676, 363] width 76 height 10
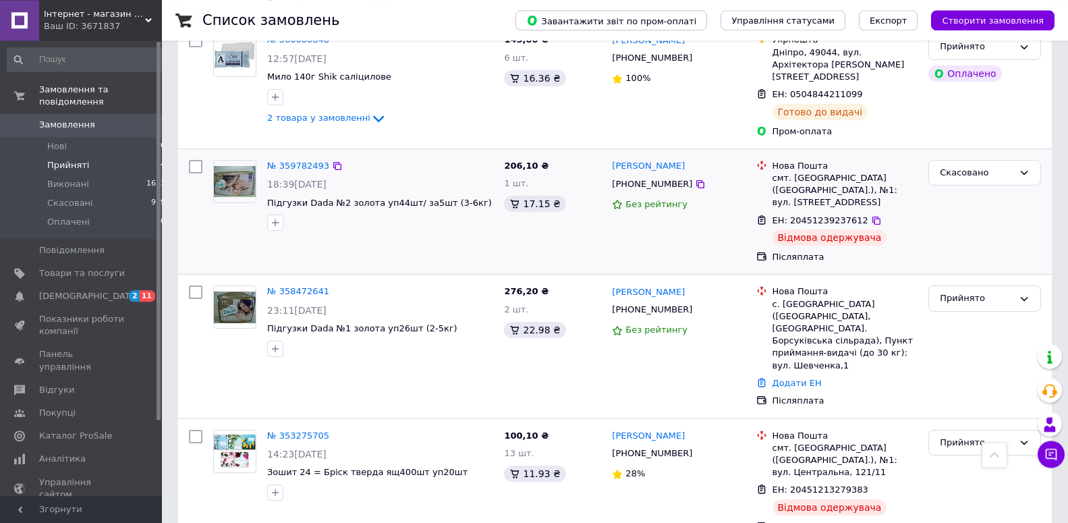
scroll to position [1744, 0]
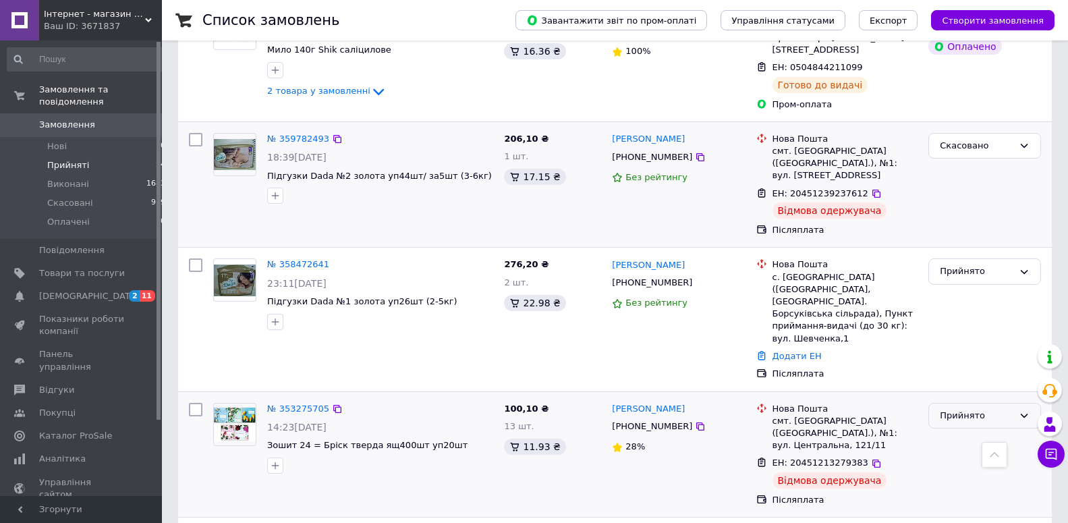
click at [988, 409] on div "Прийнято" at bounding box center [977, 416] width 74 height 14
click at [960, 456] on li "Скасовано" at bounding box center [984, 468] width 111 height 25
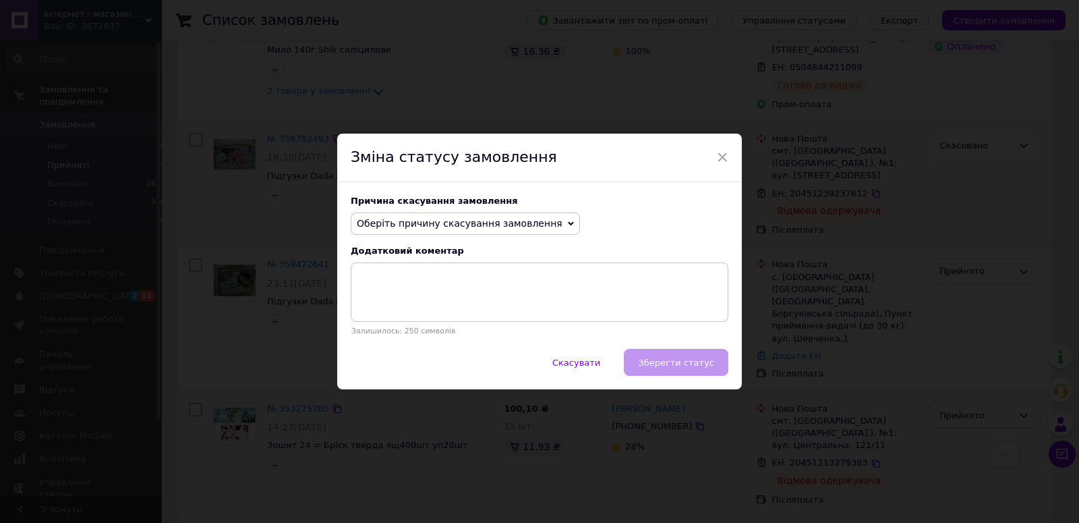
click at [568, 225] on icon at bounding box center [571, 224] width 6 height 6
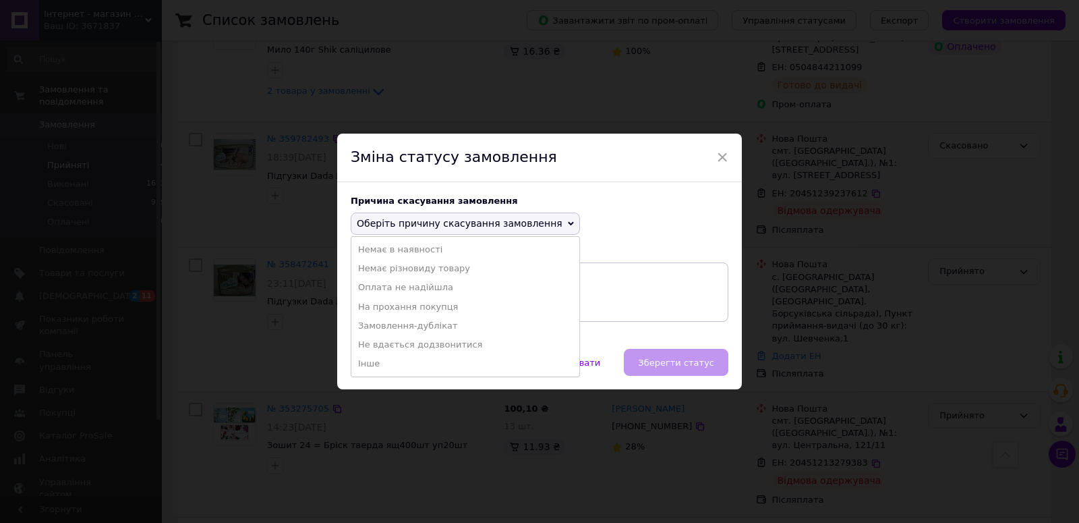
click at [395, 360] on li "Інше" at bounding box center [465, 363] width 228 height 19
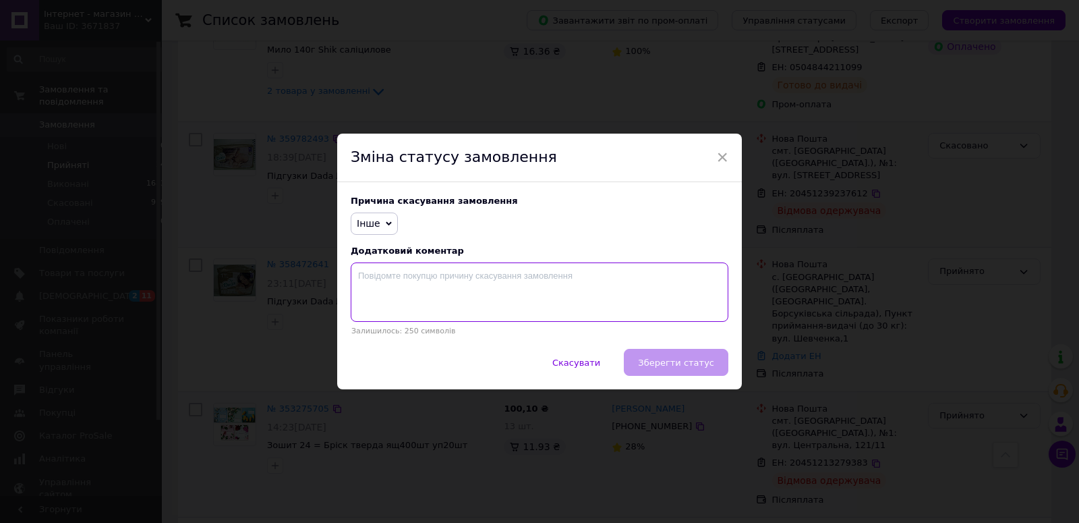
click at [410, 293] on textarea at bounding box center [540, 291] width 378 height 59
type textarea "клієнт відмовився у відділені"
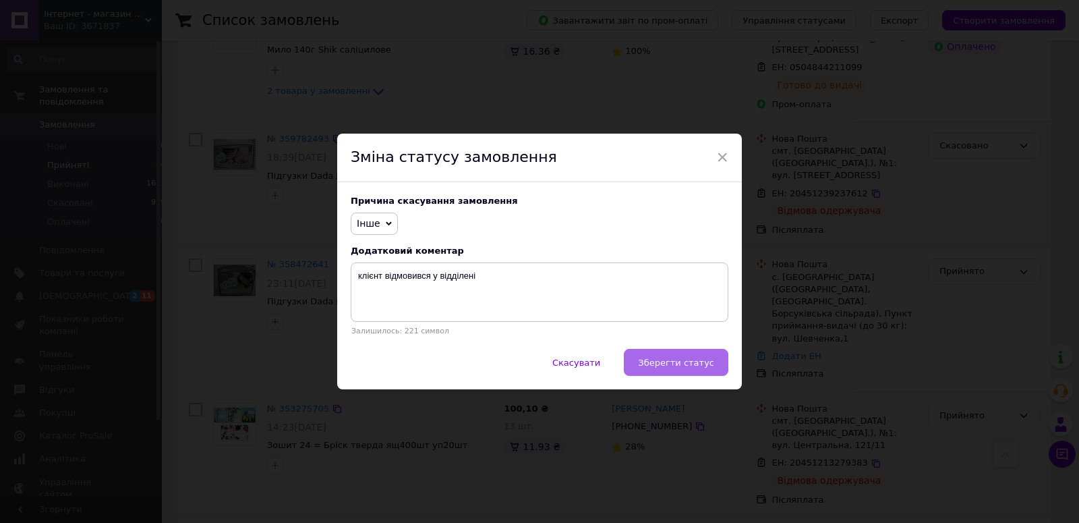
click at [667, 362] on span "Зберегти статус" at bounding box center [676, 363] width 76 height 10
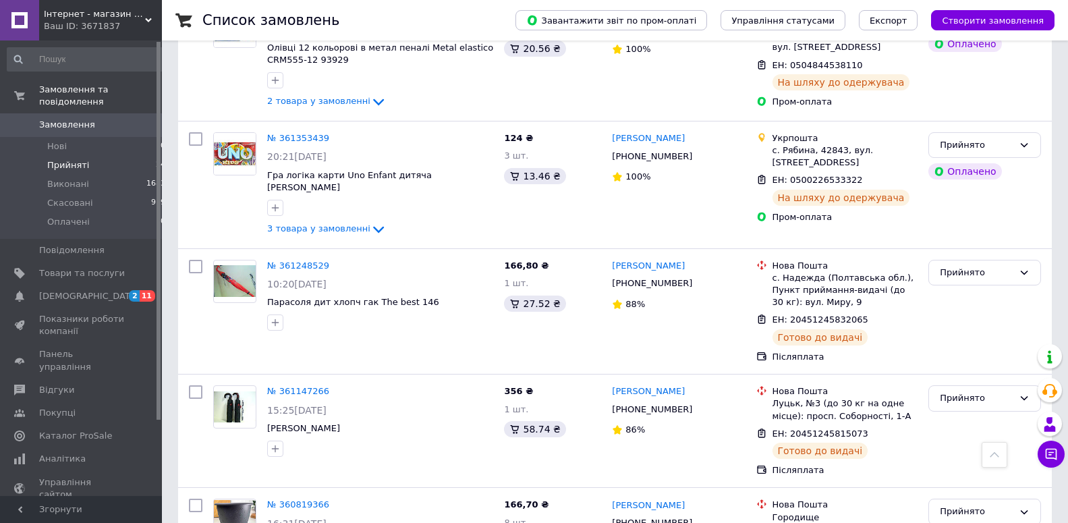
scroll to position [850, 0]
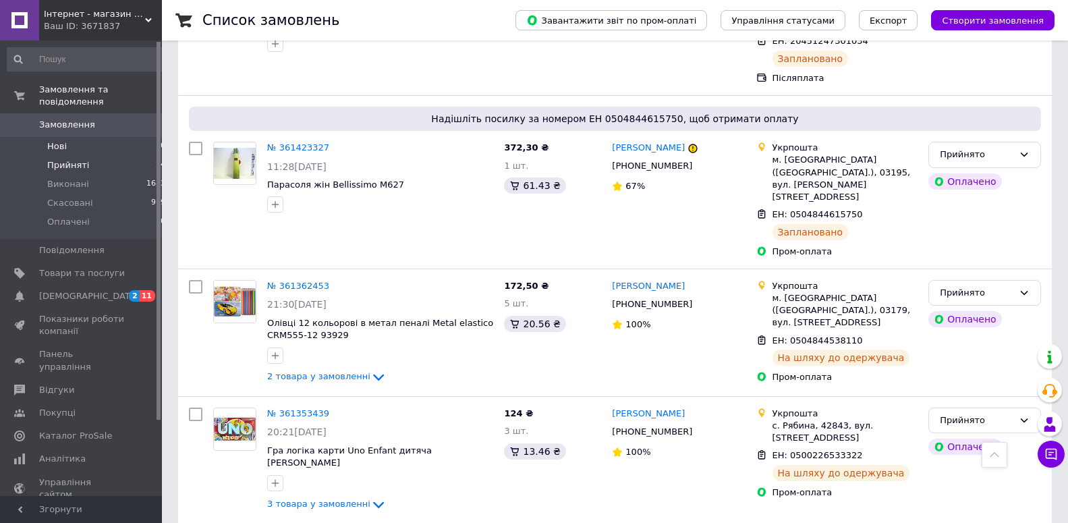
click at [90, 137] on li "Нові 0" at bounding box center [86, 146] width 173 height 19
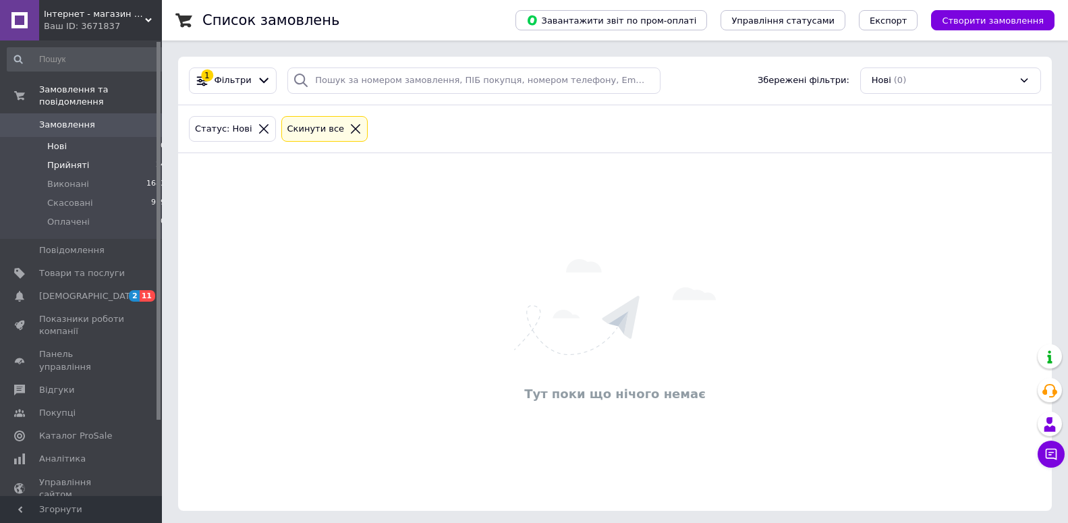
click at [98, 156] on li "Прийняті 24" at bounding box center [86, 165] width 173 height 19
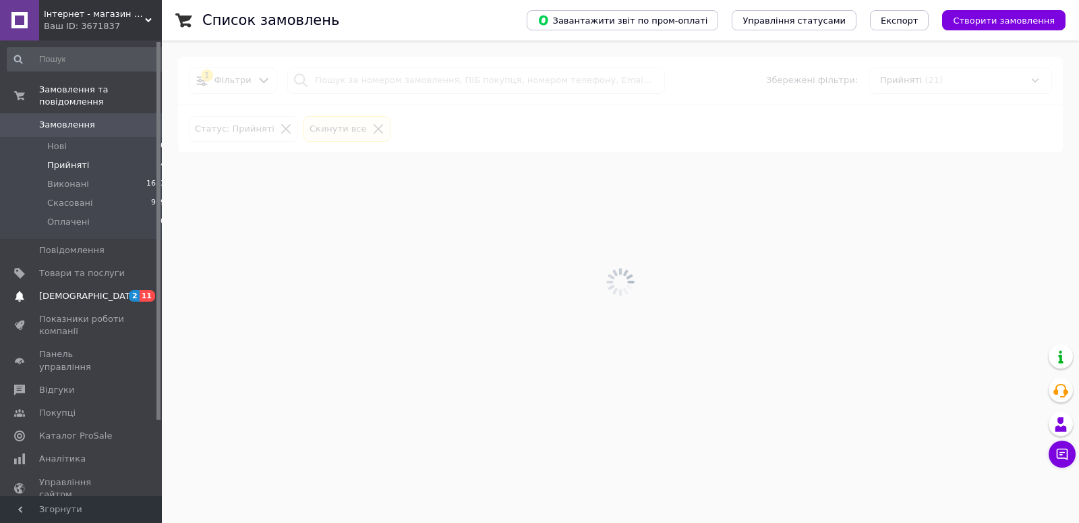
click at [88, 290] on span "[DEMOGRAPHIC_DATA]" at bounding box center [82, 296] width 86 height 12
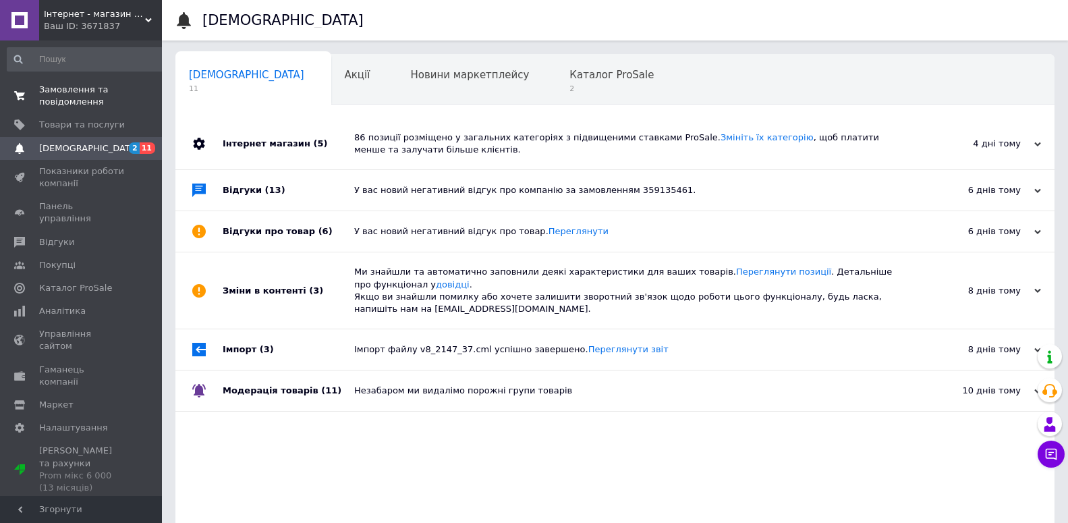
click at [71, 98] on span "Замовлення та повідомлення" at bounding box center [82, 96] width 86 height 24
